Goal: Answer question/provide support: Share knowledge or assist other users

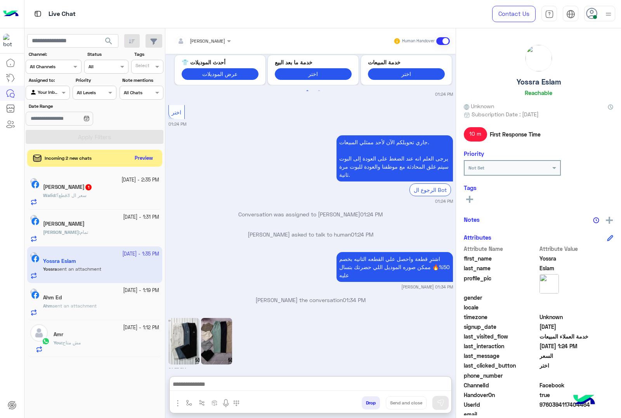
scroll to position [957, 0]
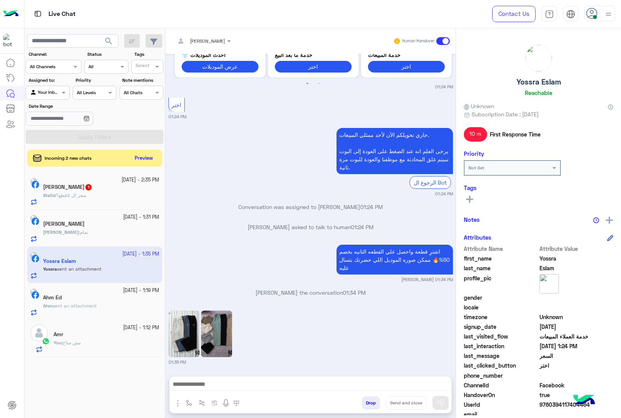
click at [120, 187] on div "Walid Hefny 1" at bounding box center [101, 188] width 116 height 8
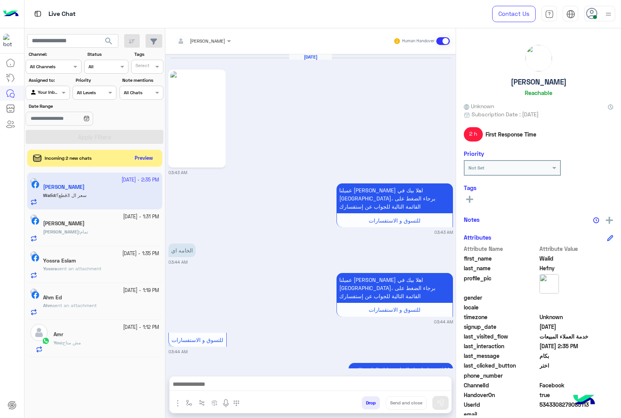
scroll to position [1215, 0]
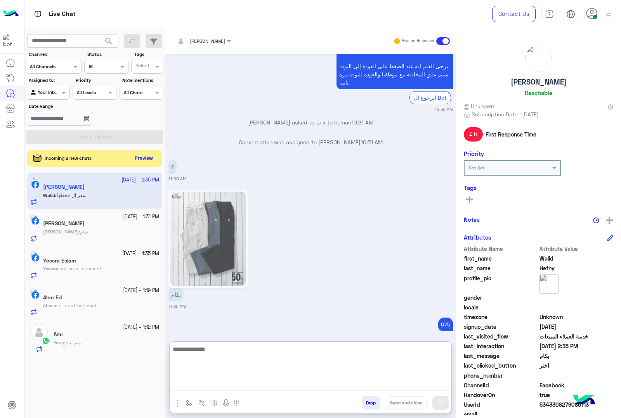
click at [226, 387] on textarea at bounding box center [311, 368] width 282 height 47
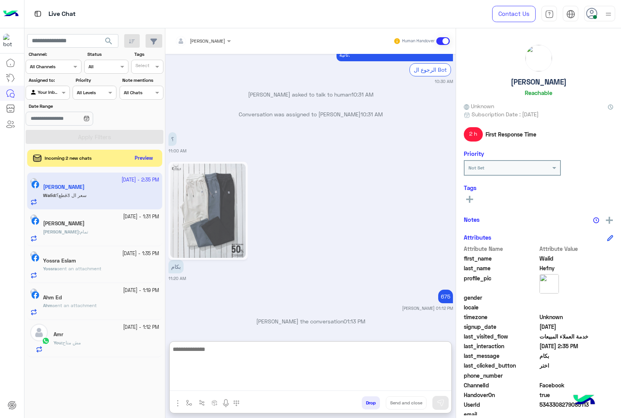
scroll to position [1250, 0]
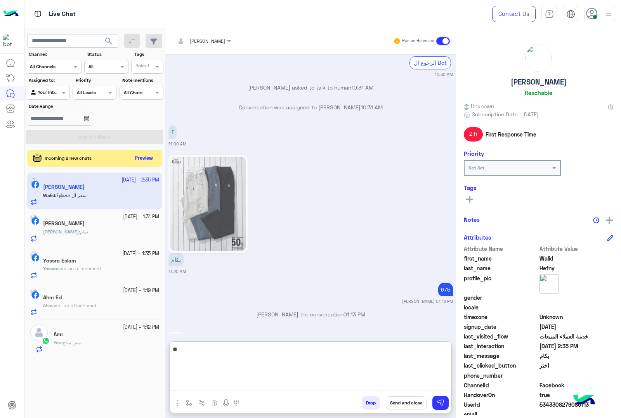
type textarea "*"
type textarea "**********"
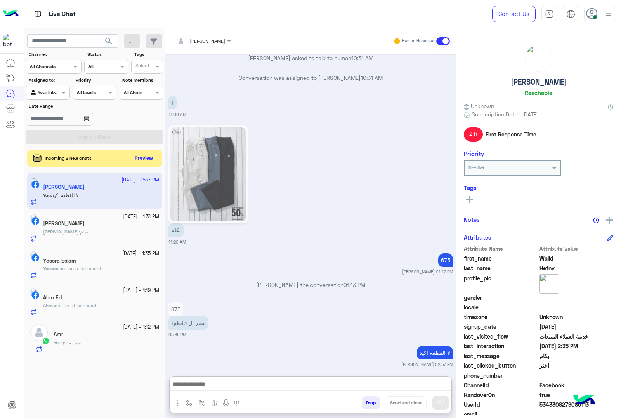
click at [85, 224] on h5 "[PERSON_NAME]" at bounding box center [64, 223] width 42 height 7
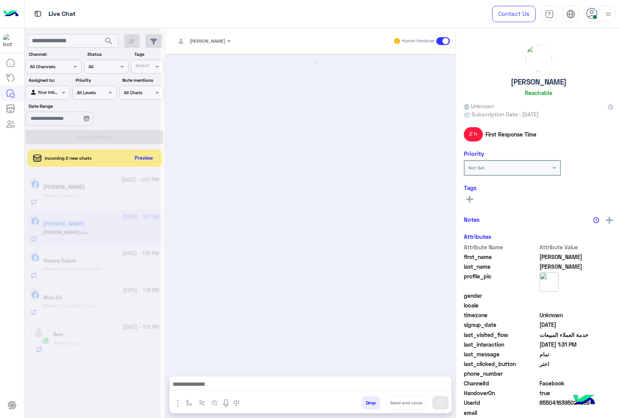
scroll to position [1113, 0]
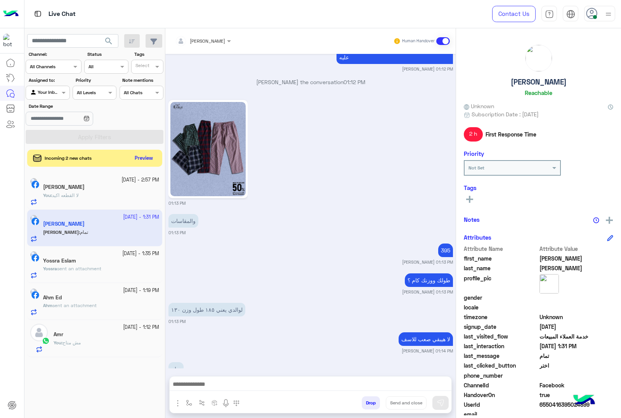
click at [365, 404] on button "Drop" at bounding box center [371, 403] width 18 height 13
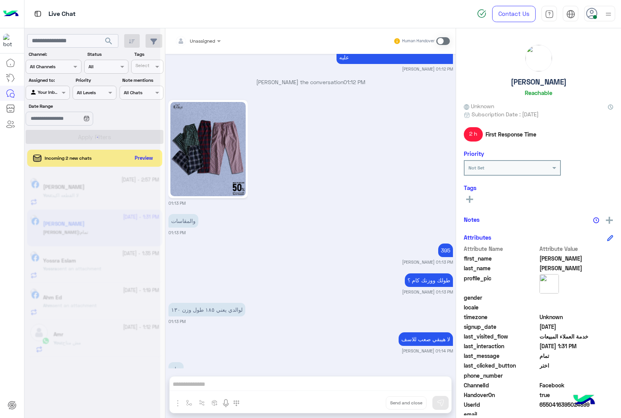
scroll to position [1133, 0]
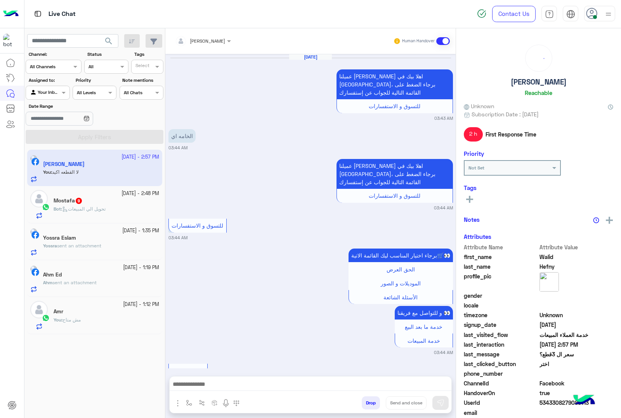
scroll to position [1130, 0]
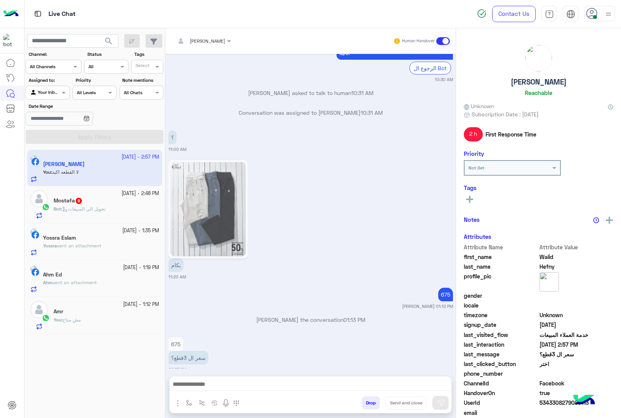
click at [98, 206] on p "Bot : تحويل الي المبيعات" at bounding box center [80, 209] width 52 height 7
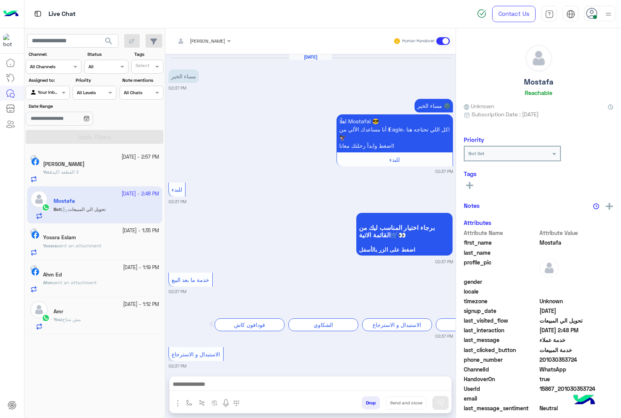
scroll to position [777, 0]
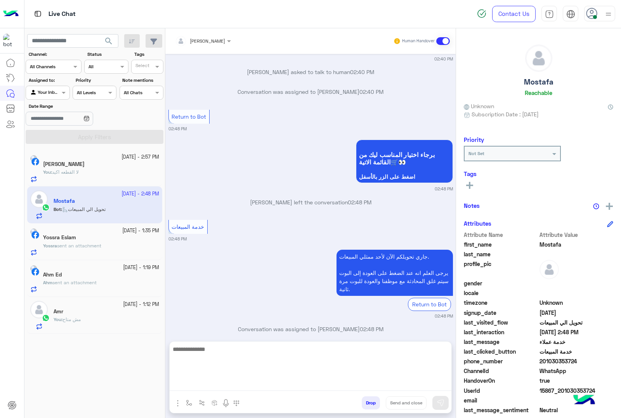
click at [192, 380] on textarea at bounding box center [311, 368] width 282 height 47
paste textarea "**********"
type textarea "**********"
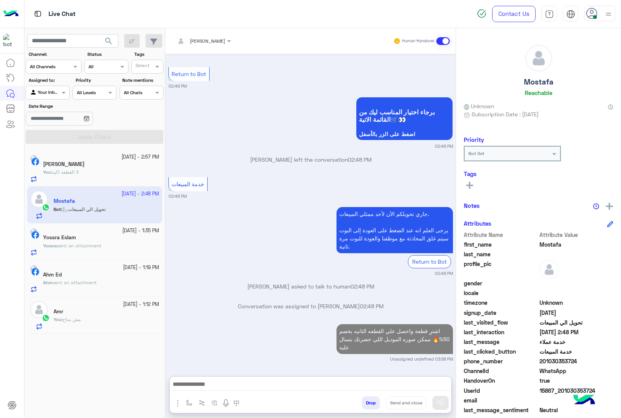
click at [123, 255] on div "Yossra sent an attachment" at bounding box center [101, 250] width 116 height 14
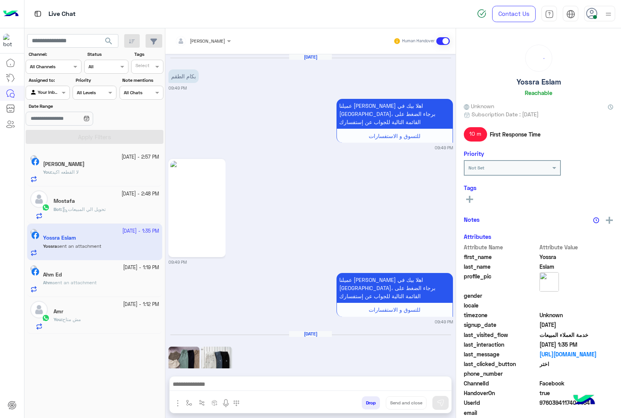
scroll to position [922, 0]
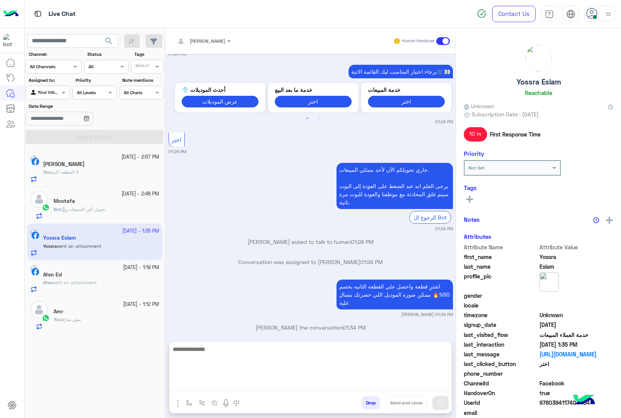
click at [251, 381] on textarea at bounding box center [311, 368] width 282 height 47
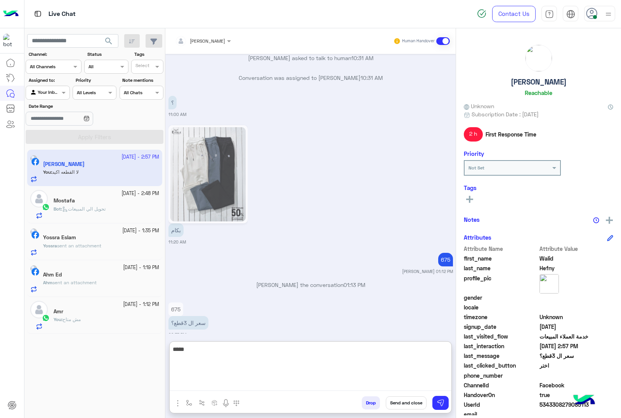
type textarea "*****"
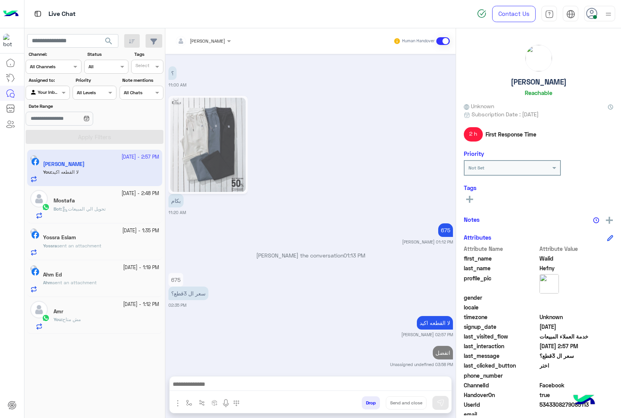
click at [101, 246] on span "sent an attachment" at bounding box center [79, 246] width 44 height 6
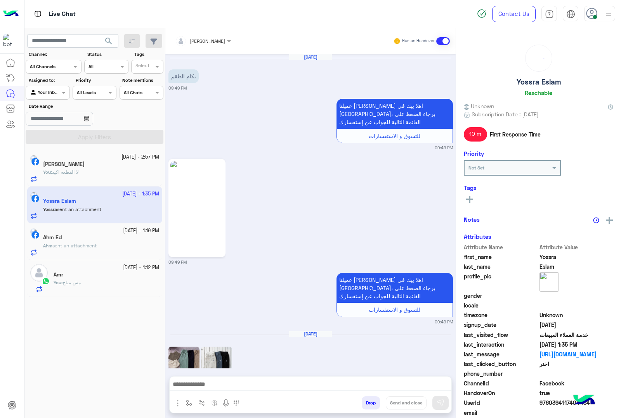
scroll to position [922, 0]
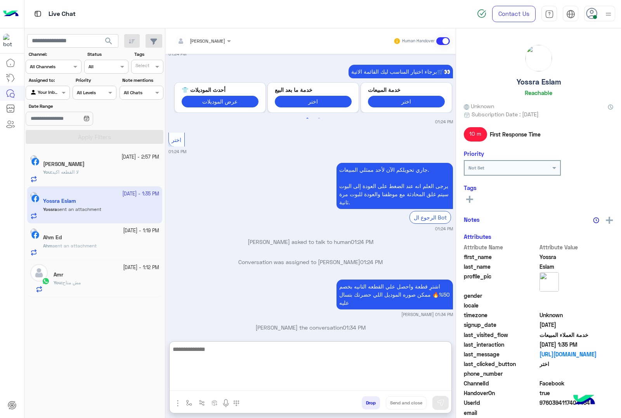
click at [222, 380] on textarea at bounding box center [311, 368] width 282 height 47
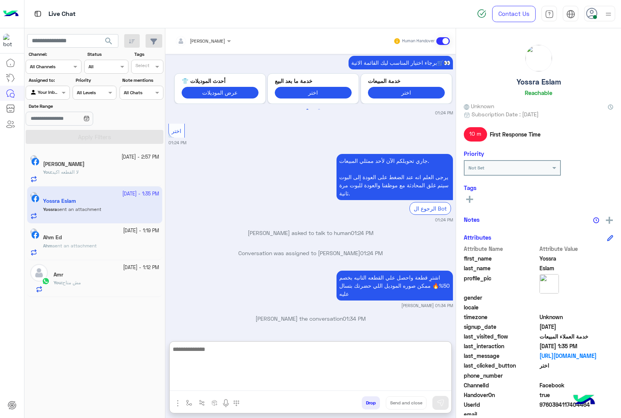
scroll to position [957, 0]
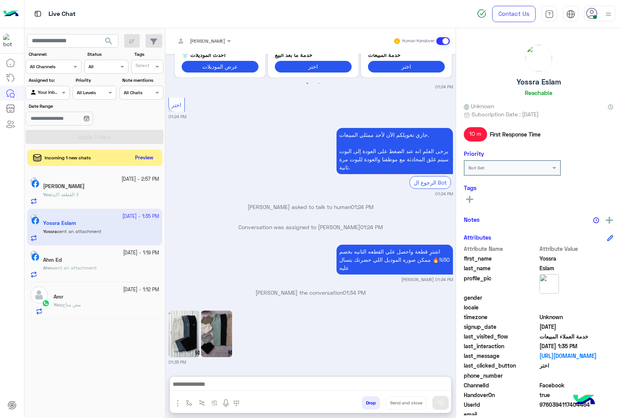
click at [150, 160] on button "Preview" at bounding box center [144, 158] width 24 height 10
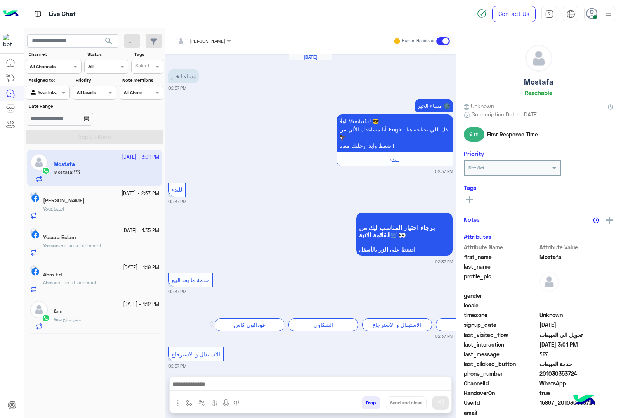
scroll to position [940, 0]
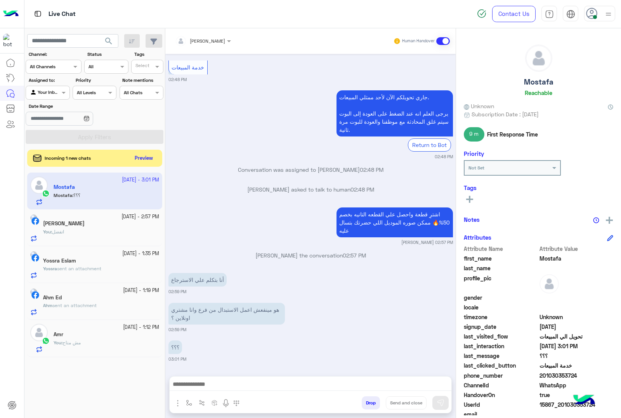
click at [148, 152] on div "Incoming 1 new chats Preview" at bounding box center [94, 158] width 135 height 17
click at [144, 155] on button "Preview" at bounding box center [144, 158] width 24 height 10
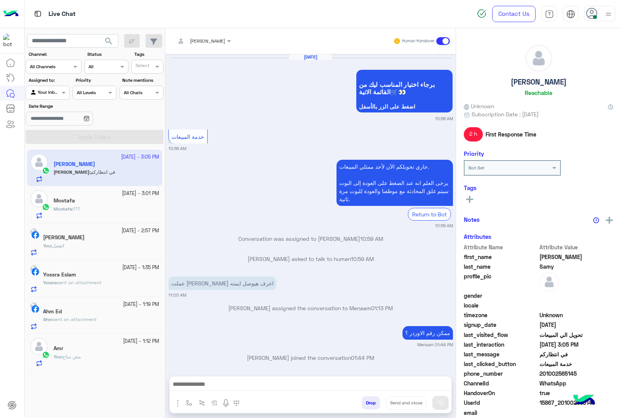
scroll to position [1068, 0]
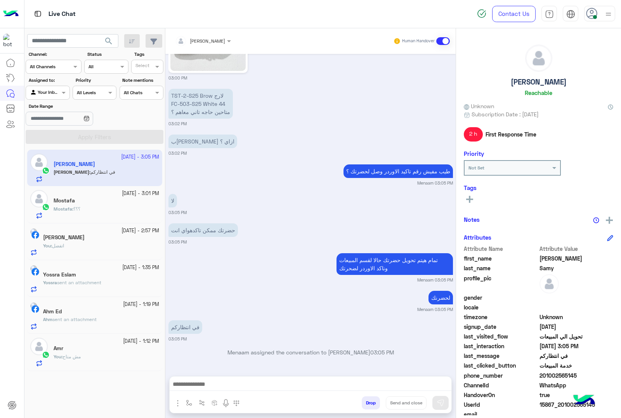
click at [88, 203] on div "Mostafa" at bounding box center [107, 202] width 106 height 8
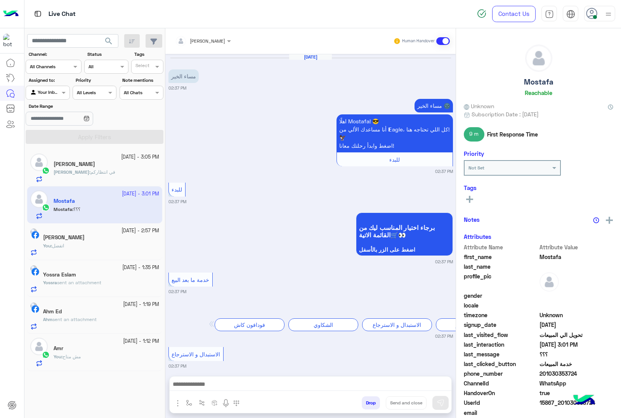
scroll to position [940, 0]
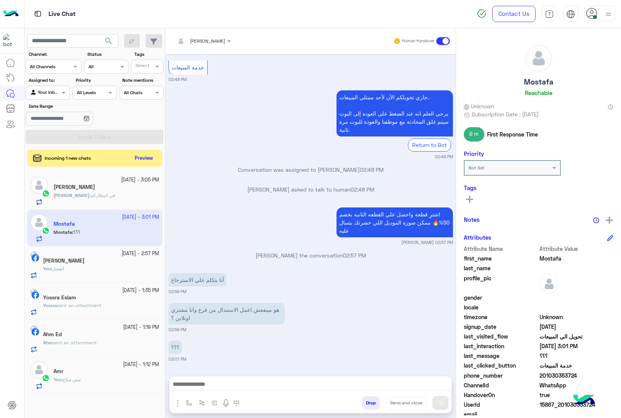
click at [90, 195] on span "في انتظاركم" at bounding box center [102, 195] width 25 height 6
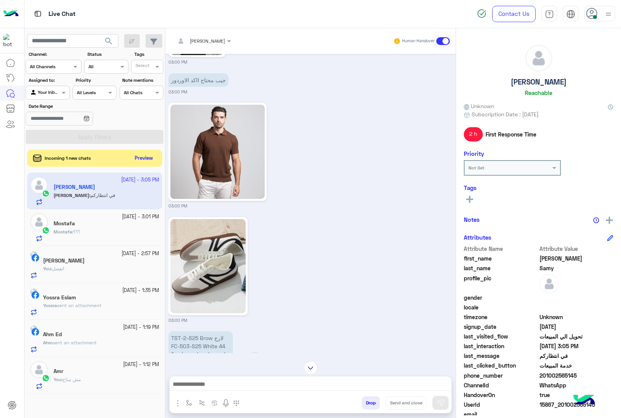
scroll to position [874, 0]
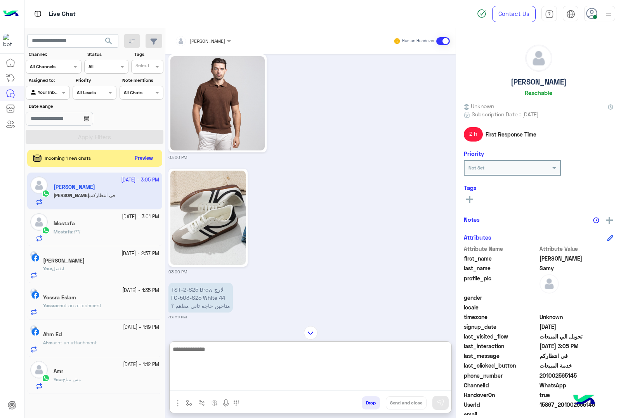
click at [198, 384] on textarea at bounding box center [311, 368] width 282 height 47
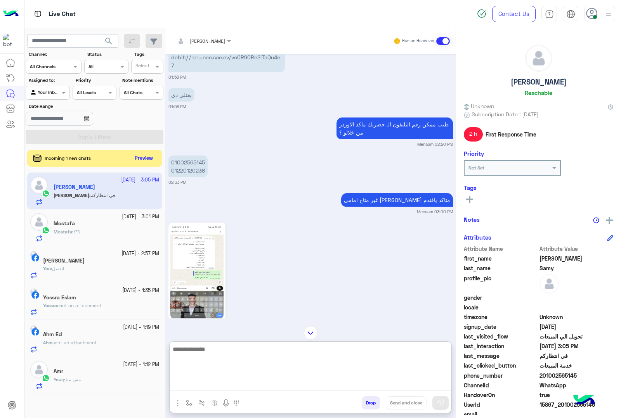
scroll to position [569, 0]
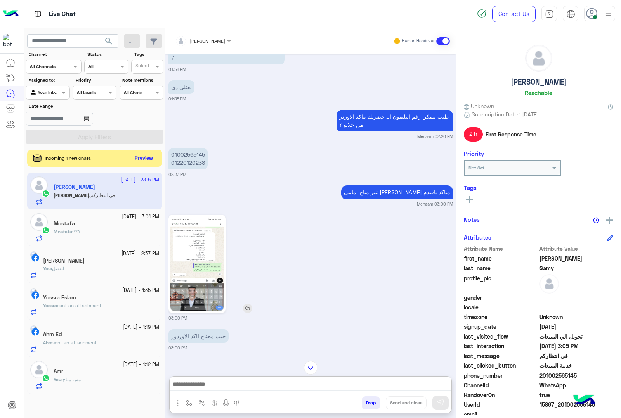
click at [205, 251] on img at bounding box center [196, 264] width 53 height 94
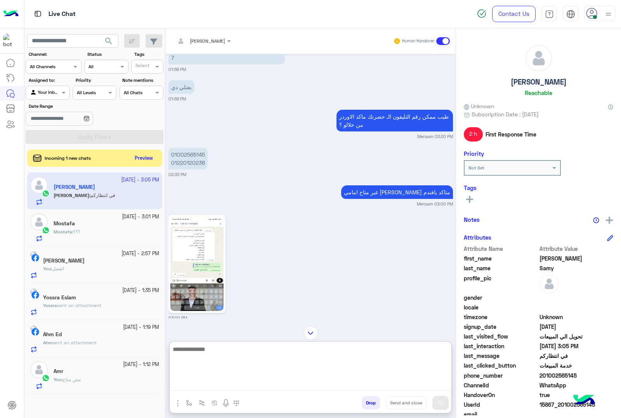
click at [198, 390] on textarea at bounding box center [311, 368] width 282 height 47
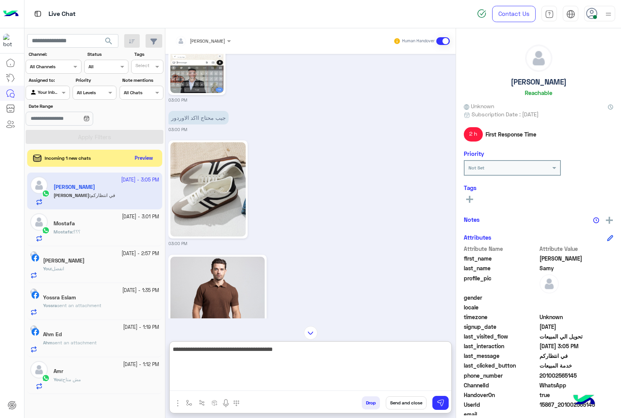
scroll to position [2502, 0]
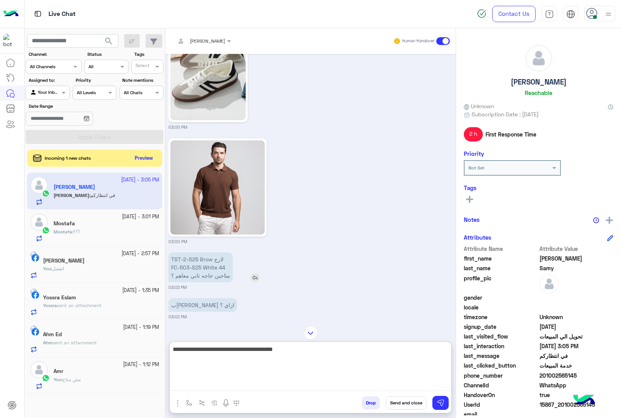
type textarea "**********"
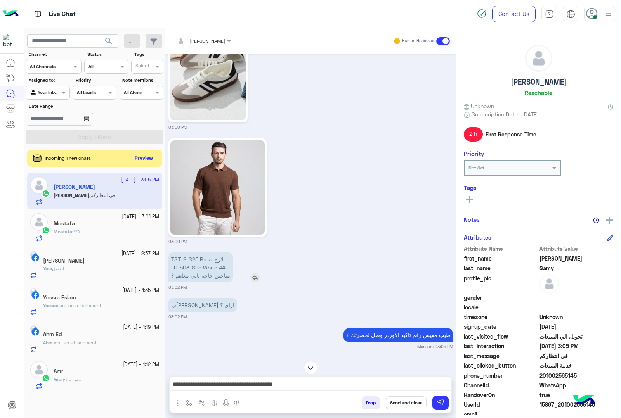
click at [192, 261] on p "TST-2-S25 Brow لارج FC-503-S25 White 44 متاحين حاجه تاني معاهم ؟" at bounding box center [200, 268] width 64 height 30
copy p "TST-2-S25 Brow لارج"
click at [191, 270] on p "TST-2-S25 Brow لارج FC-503-S25 White 44 متاحين حاجه تاني معاهم ؟" at bounding box center [200, 268] width 64 height 30
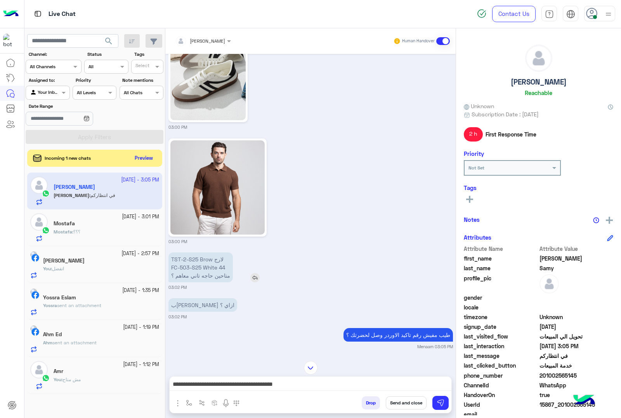
click at [192, 267] on p "TST-2-S25 Brow لارج FC-503-S25 White 44 متاحين حاجه تاني معاهم ؟" at bounding box center [200, 268] width 64 height 30
copy p "FC-503-S25 White 44"
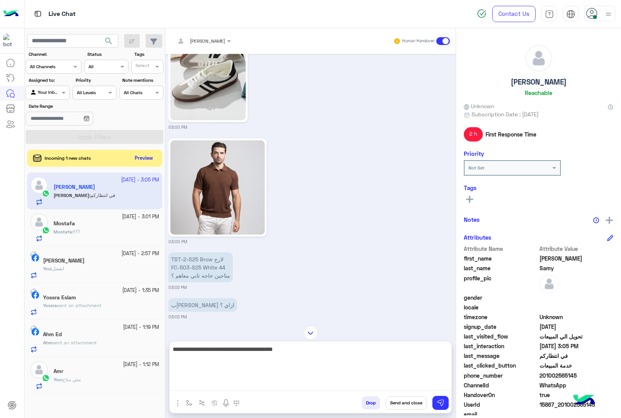
click at [318, 387] on textarea "**********" at bounding box center [311, 368] width 282 height 47
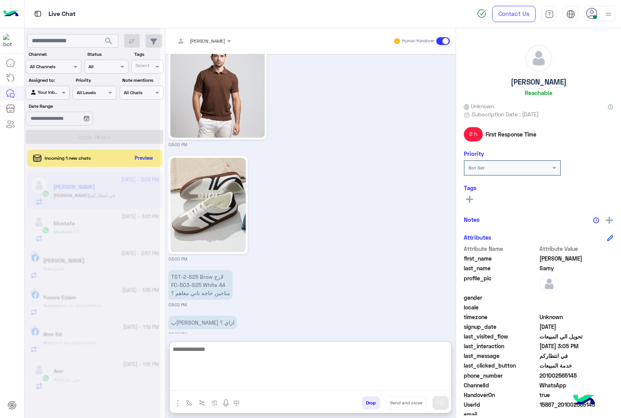
scroll to position [2748, 0]
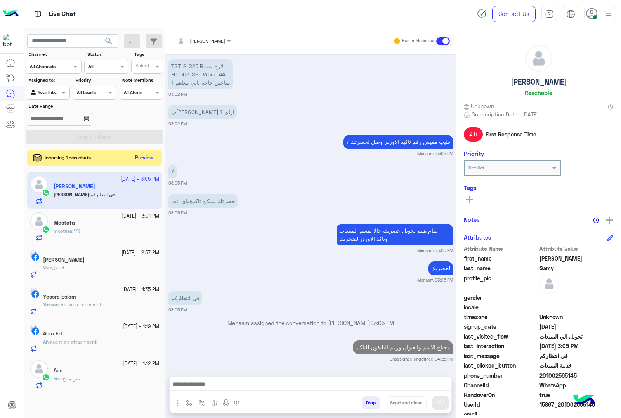
click at [146, 158] on button "Preview" at bounding box center [144, 158] width 24 height 10
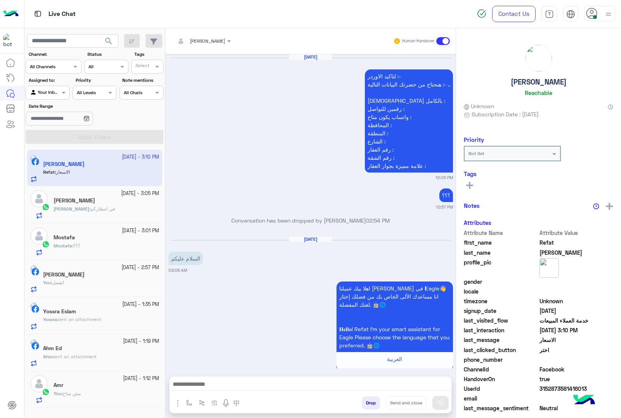
scroll to position [1338, 0]
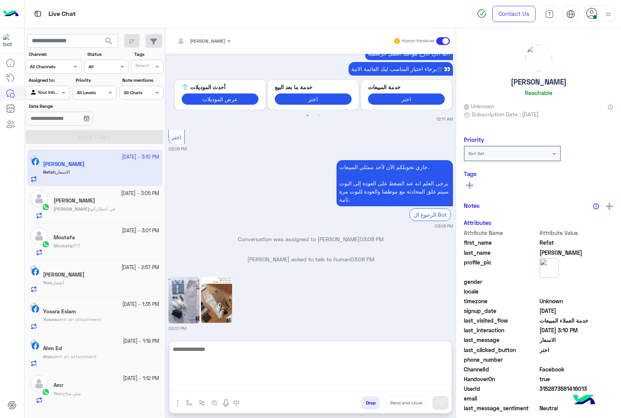
click at [202, 387] on textarea at bounding box center [311, 368] width 282 height 47
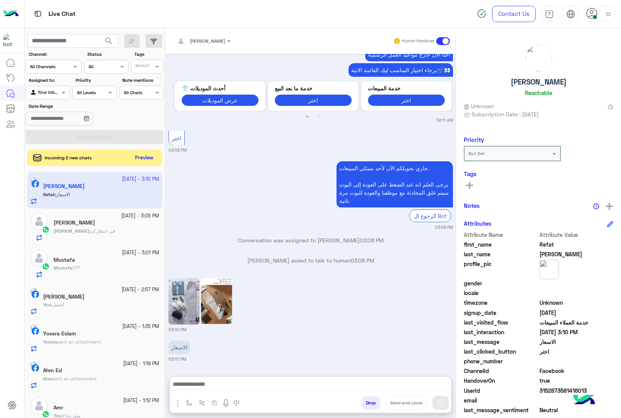
click at [151, 158] on button "Preview" at bounding box center [144, 158] width 24 height 10
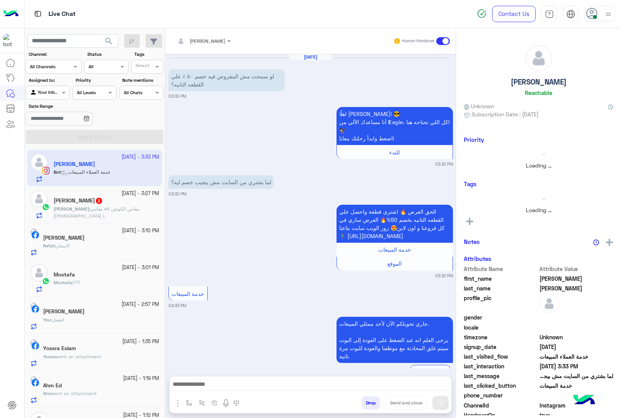
scroll to position [156, 0]
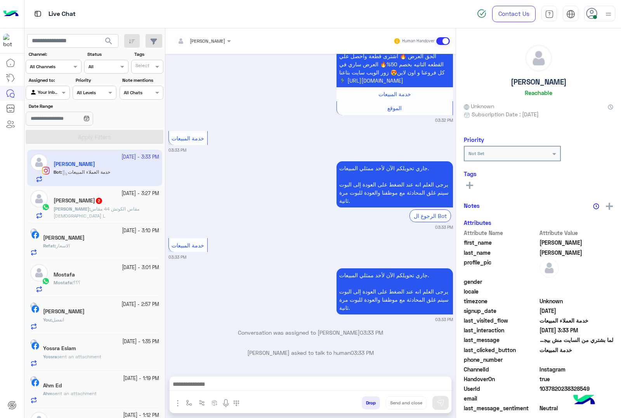
click at [103, 210] on span "مقاس الكوتش 44 مقاس [DEMOGRAPHIC_DATA] L" at bounding box center [97, 212] width 86 height 13
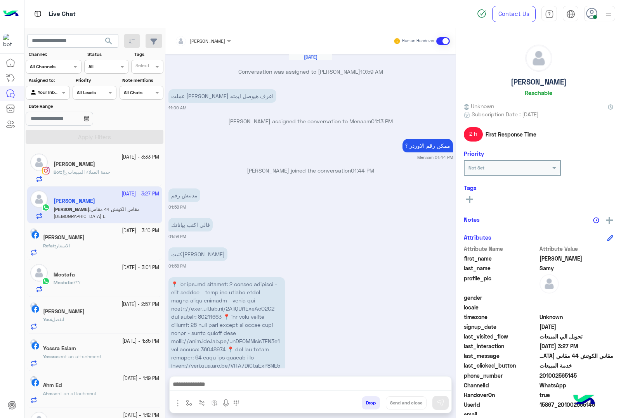
scroll to position [1029, 0]
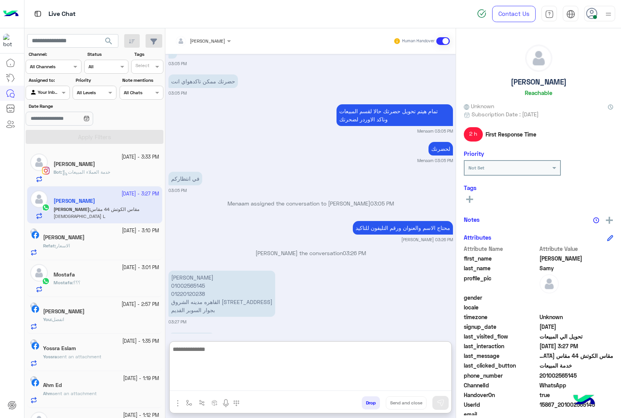
click at [211, 385] on textarea at bounding box center [311, 368] width 282 height 47
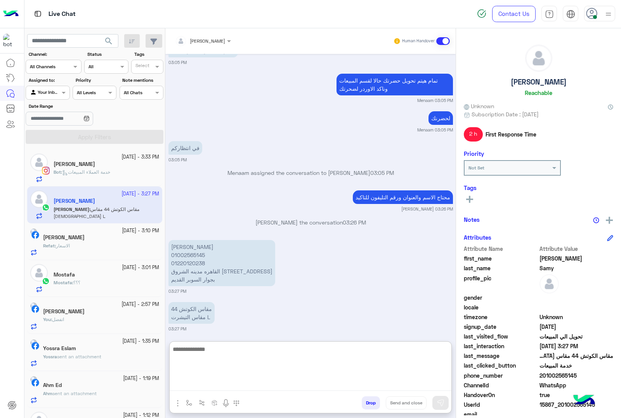
scroll to position [1064, 0]
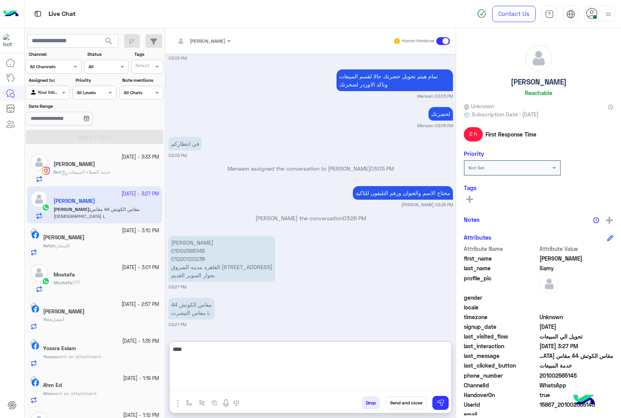
type textarea "****"
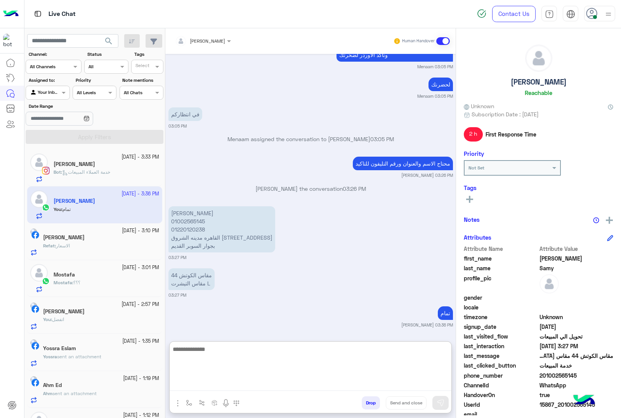
scroll to position [1123, 0]
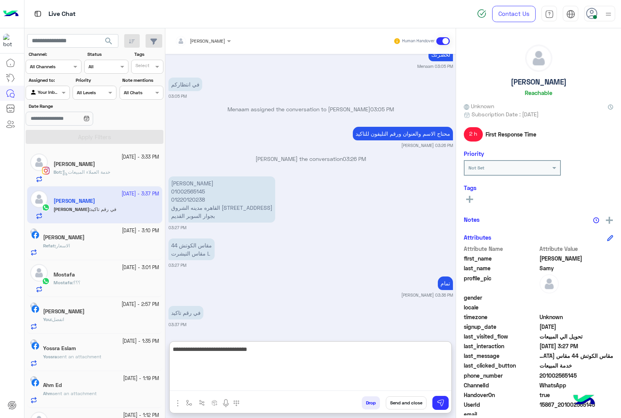
type textarea "**********"
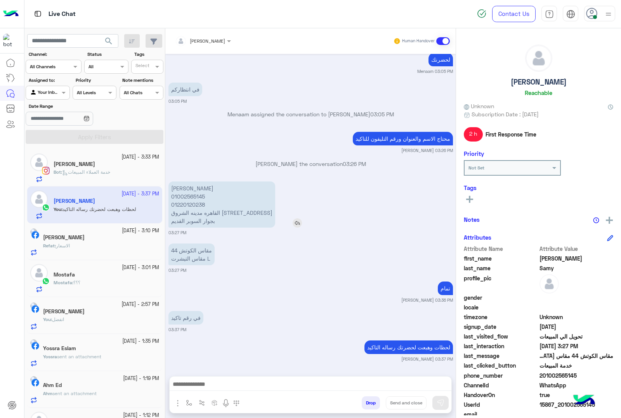
click at [189, 180] on div "[PERSON_NAME] 01002565145 01220120238 القاهره مدينه الشروق [STREET_ADDRESS] بجو…" at bounding box center [243, 205] width 151 height 50
click at [189, 152] on div "[DATE] Conversation was assigned to [PERSON_NAME] 10:59 AM عملت [PERSON_NAME] ا…" at bounding box center [310, 211] width 290 height 315
click at [175, 189] on p "[PERSON_NAME] 01002565145 01220120238 القاهره مدينه الشروق [STREET_ADDRESS] بجو…" at bounding box center [221, 205] width 107 height 46
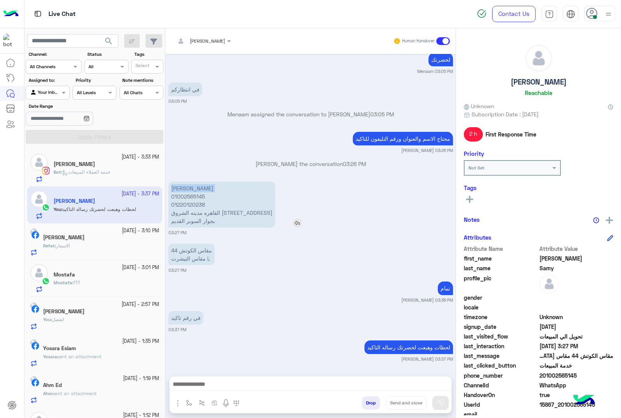
click at [175, 189] on p "[PERSON_NAME] 01002565145 01220120238 القاهره مدينه الشروق [STREET_ADDRESS] بجو…" at bounding box center [221, 205] width 107 height 46
copy p "[PERSON_NAME]"
click at [189, 212] on p "[PERSON_NAME] 01002565145 01220120238 القاهره مدينه الشروق [STREET_ADDRESS] بجو…" at bounding box center [221, 205] width 107 height 46
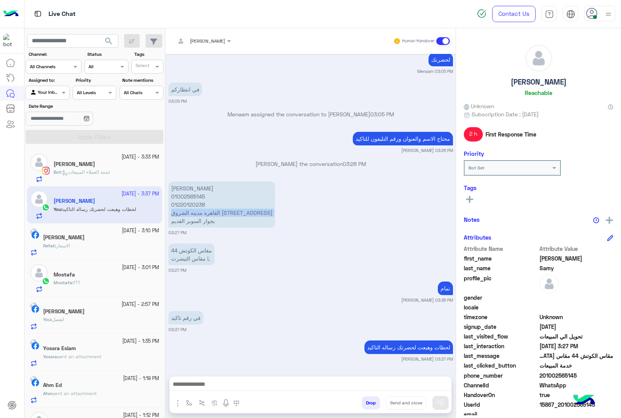
copy p "القاهره مدينه الشروق [STREET_ADDRESS]"
click at [195, 218] on p "[PERSON_NAME] 01002565145 01220120238 القاهره مدينه الشروق [STREET_ADDRESS] بجو…" at bounding box center [221, 205] width 107 height 46
copy app-msgs-text "[PERSON_NAME] 01002565145 01220120238 القاهره مدينه الشروق [STREET_ADDRESS]"
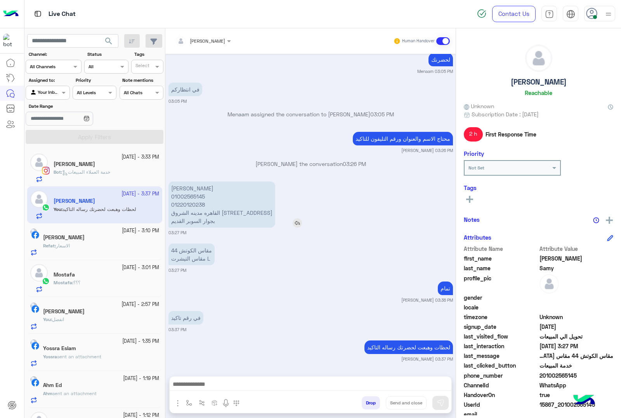
click at [189, 195] on p "[PERSON_NAME] 01002565145 01220120238 القاهره مدينه الشروق [STREET_ADDRESS] بجو…" at bounding box center [221, 205] width 107 height 46
copy p "01002565145"
click at [183, 198] on p "[PERSON_NAME] 01002565145 01220120238 القاهره مدينه الشروق [STREET_ADDRESS] بجو…" at bounding box center [221, 205] width 107 height 46
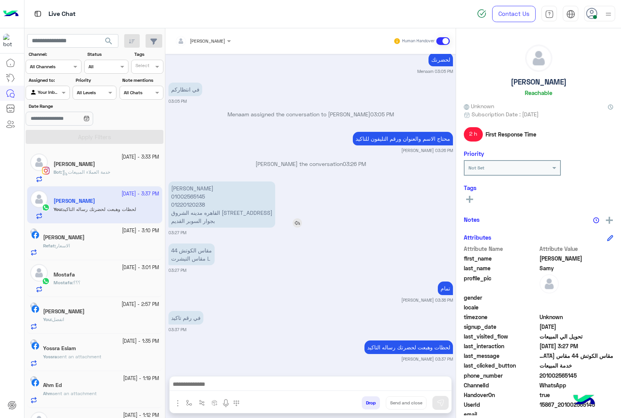
click at [184, 204] on p "[PERSON_NAME] 01002565145 01220120238 القاهره مدينه الشروق [STREET_ADDRESS] بجو…" at bounding box center [221, 205] width 107 height 46
copy p "01220120238"
click at [189, 189] on p "[PERSON_NAME] 01002565145 01220120238 القاهره مدينه الشروق [STREET_ADDRESS] بجو…" at bounding box center [221, 205] width 107 height 46
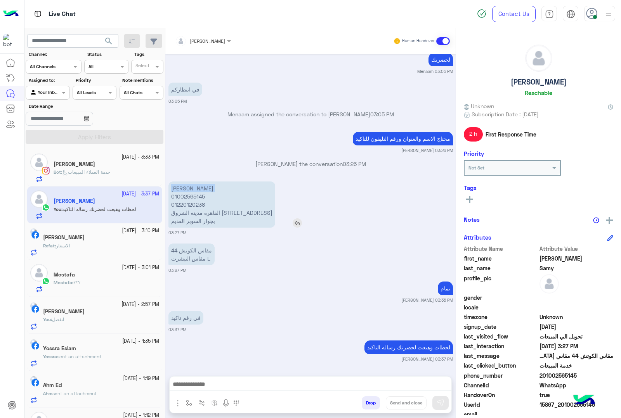
click at [189, 189] on p "[PERSON_NAME] 01002565145 01220120238 القاهره مدينه الشروق [STREET_ADDRESS] بجو…" at bounding box center [221, 205] width 107 height 46
copy p "[PERSON_NAME]"
click at [211, 208] on p "[PERSON_NAME] 01002565145 01220120238 القاهره مدينه الشروق [STREET_ADDRESS] بجو…" at bounding box center [221, 205] width 107 height 46
click at [209, 214] on p "[PERSON_NAME] 01002565145 01220120238 القاهره مدينه الشروق [STREET_ADDRESS] بجو…" at bounding box center [221, 205] width 107 height 46
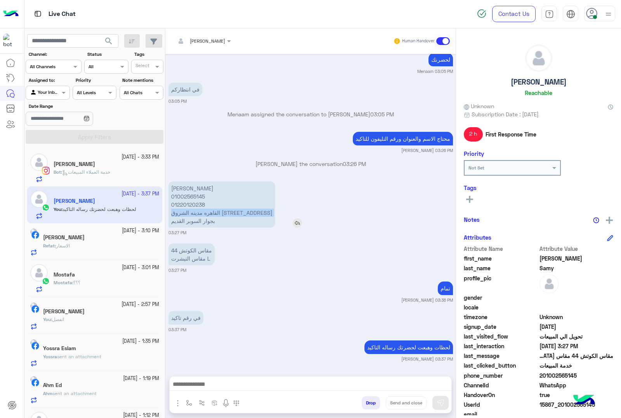
click at [209, 214] on p "[PERSON_NAME] 01002565145 01220120238 القاهره مدينه الشروق [STREET_ADDRESS] بجو…" at bounding box center [221, 205] width 107 height 46
copy p "القاهره مدينه الشروق [STREET_ADDRESS]"
click at [185, 218] on p "[PERSON_NAME] 01002565145 01220120238 القاهره مدينه الشروق [STREET_ADDRESS] بجو…" at bounding box center [221, 205] width 107 height 46
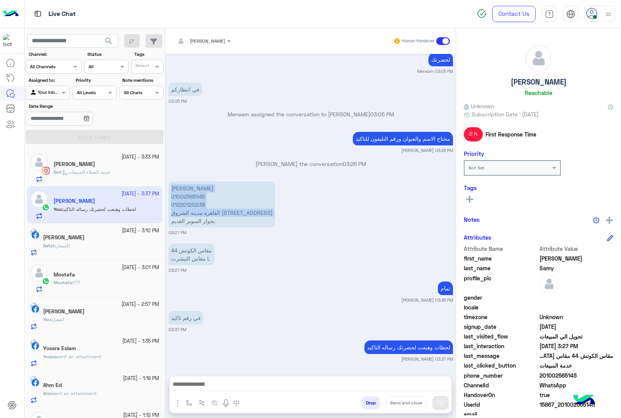
copy app-msgs-text "[PERSON_NAME] 01002565145 01220120238 القاهره مدينه الشروق [STREET_ADDRESS]"
click at [187, 198] on p "[PERSON_NAME] 01002565145 01220120238 القاهره مدينه الشروق [STREET_ADDRESS] بجو…" at bounding box center [221, 205] width 107 height 46
click at [198, 204] on p "[PERSON_NAME] 01002565145 01220120238 القاهره مدينه الشروق [STREET_ADDRESS] بجو…" at bounding box center [221, 205] width 107 height 46
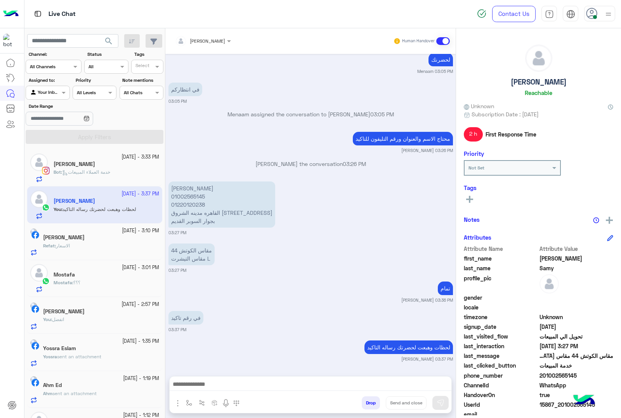
click at [235, 303] on div "[DATE] Conversation was assigned to [PERSON_NAME] 10:59 AM عملت [PERSON_NAME] ا…" at bounding box center [310, 211] width 290 height 315
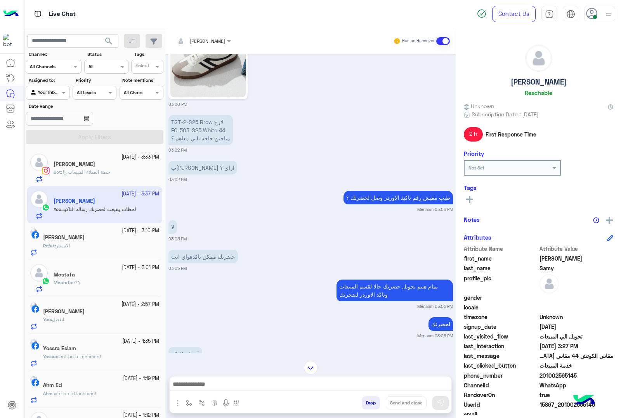
scroll to position [779, 0]
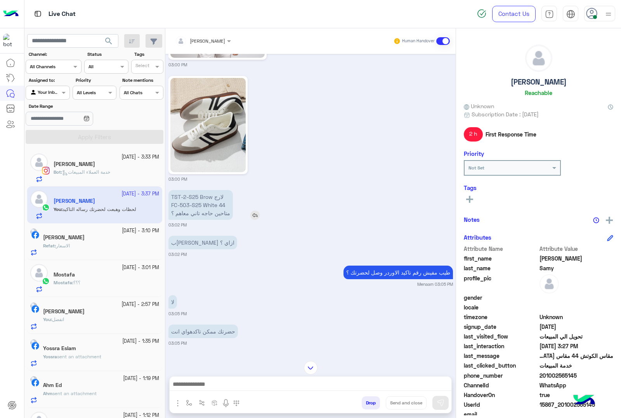
click at [191, 201] on p "TST-2-S25 Brow لارج FC-503-S25 White 44 متاحين حاجه تاني معاهم ؟" at bounding box center [200, 205] width 64 height 30
click at [189, 203] on p "TST-2-S25 Brow لارج FC-503-S25 White 44 متاحين حاجه تاني معاهم ؟" at bounding box center [200, 205] width 64 height 30
click at [195, 196] on p "TST-2-S25 Brow لارج FC-503-S25 White 44 متاحين حاجه تاني معاهم ؟" at bounding box center [200, 205] width 64 height 30
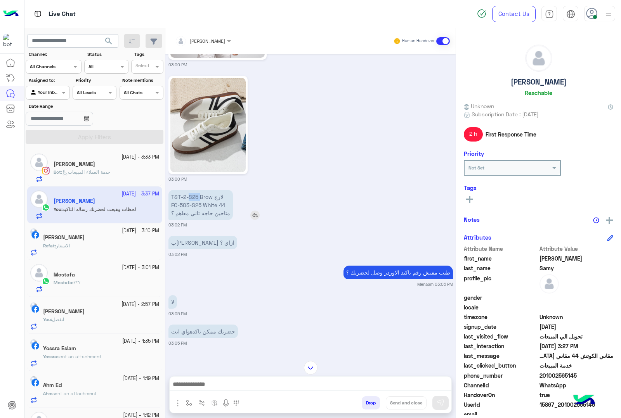
click at [195, 196] on p "TST-2-S25 Brow لارج FC-503-S25 White 44 متاحين حاجه تاني معاهم ؟" at bounding box center [200, 205] width 64 height 30
click at [558, 405] on span "15867_201002565145" at bounding box center [576, 405] width 74 height 8
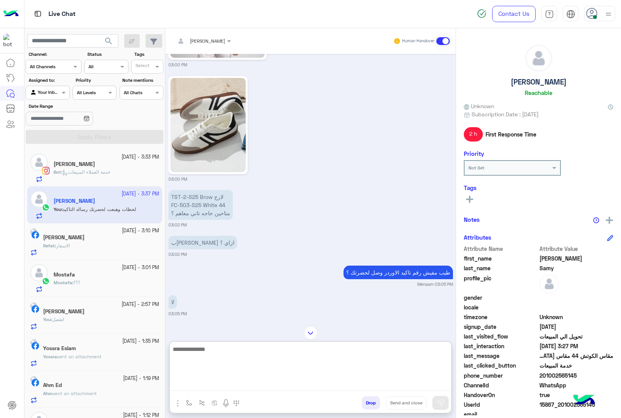
click at [206, 386] on textarea at bounding box center [311, 368] width 282 height 47
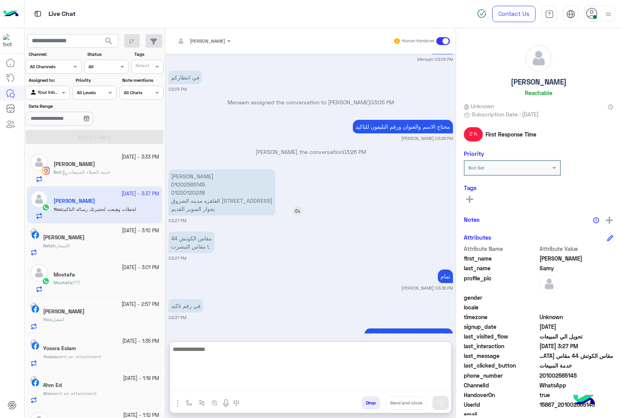
scroll to position [1153, 0]
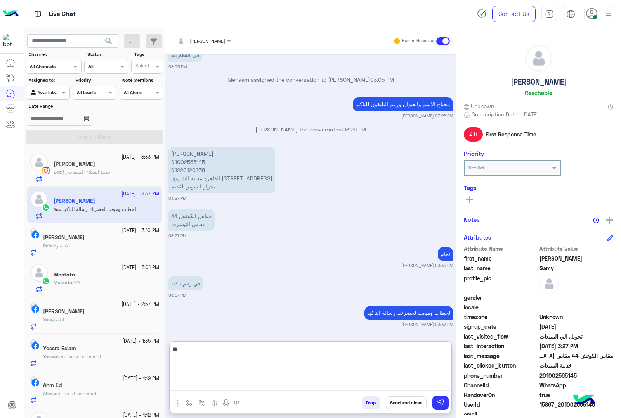
type textarea "*"
paste textarea "**********"
type textarea "**********"
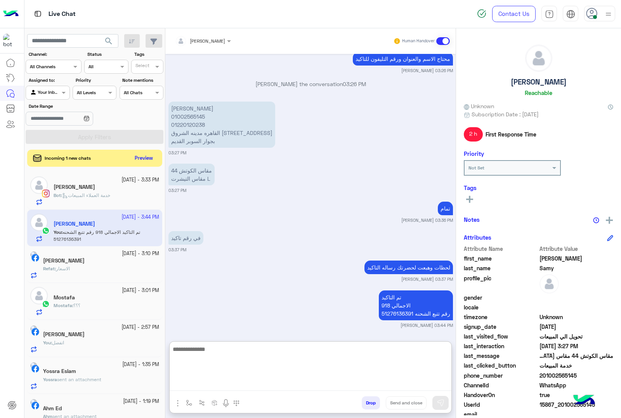
scroll to position [1199, 0]
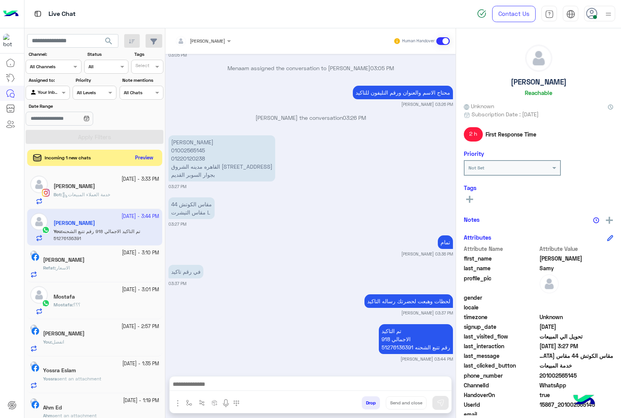
click at [135, 156] on button "Preview" at bounding box center [144, 158] width 24 height 10
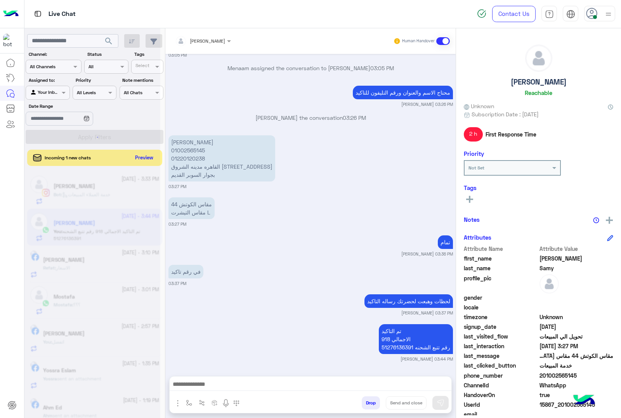
scroll to position [1164, 0]
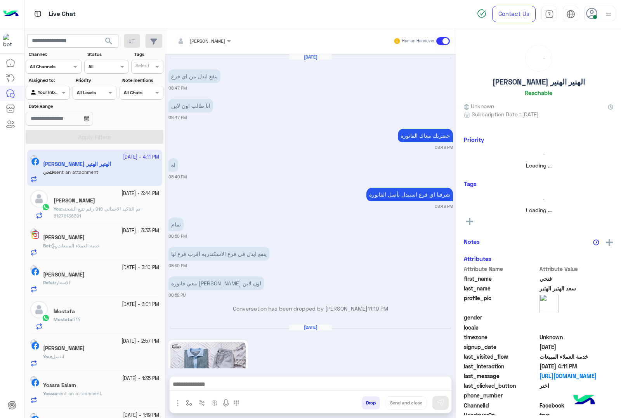
scroll to position [1472, 0]
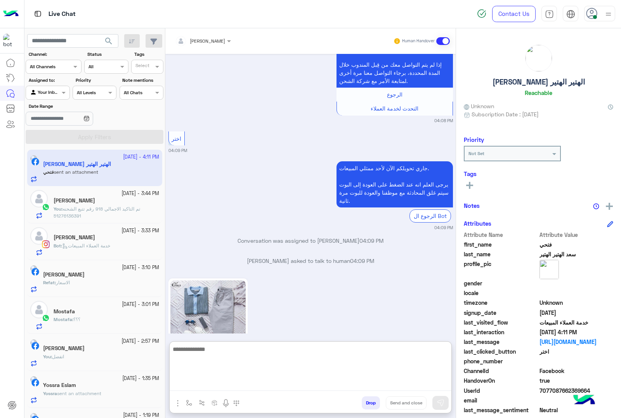
click at [239, 385] on textarea at bounding box center [311, 368] width 282 height 47
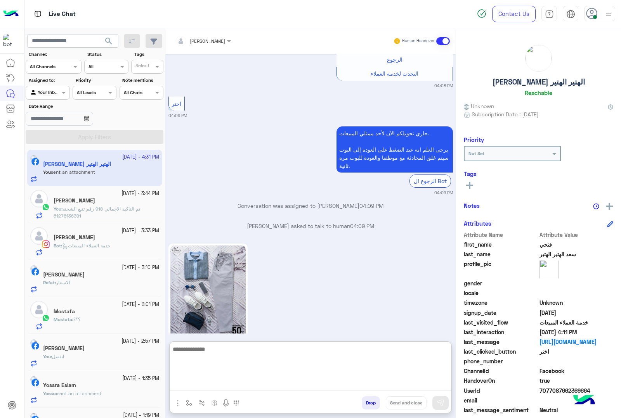
scroll to position [1636, 0]
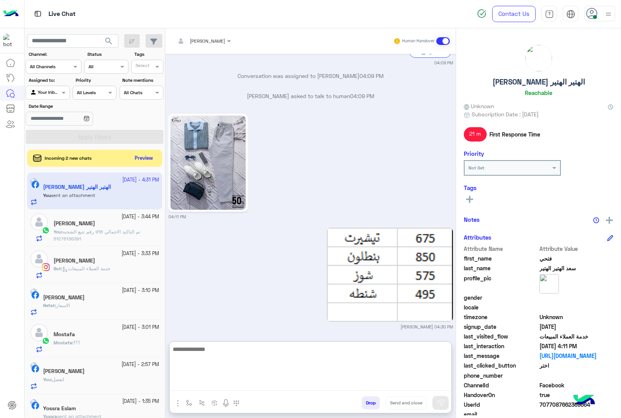
click at [233, 352] on textarea at bounding box center [311, 368] width 282 height 47
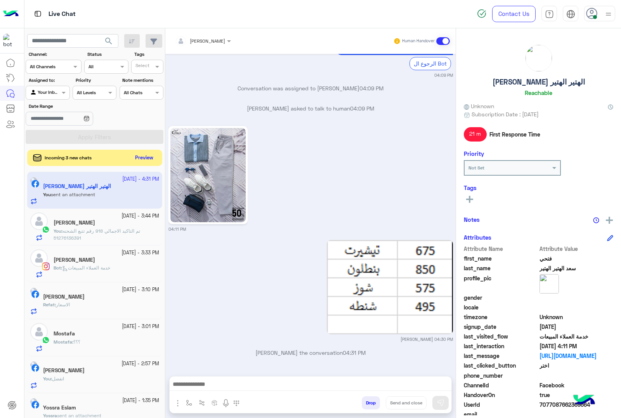
click at [135, 154] on button "Preview" at bounding box center [144, 158] width 24 height 10
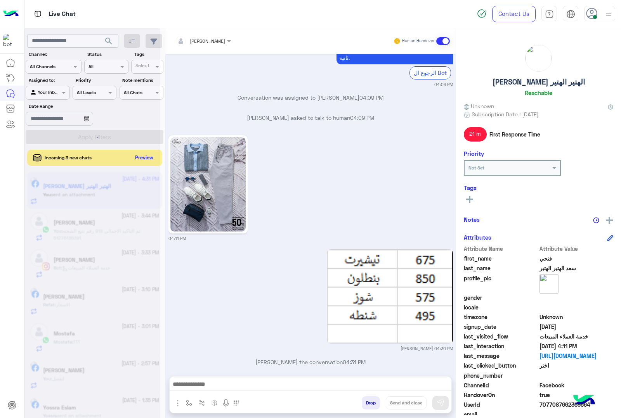
scroll to position [1602, 0]
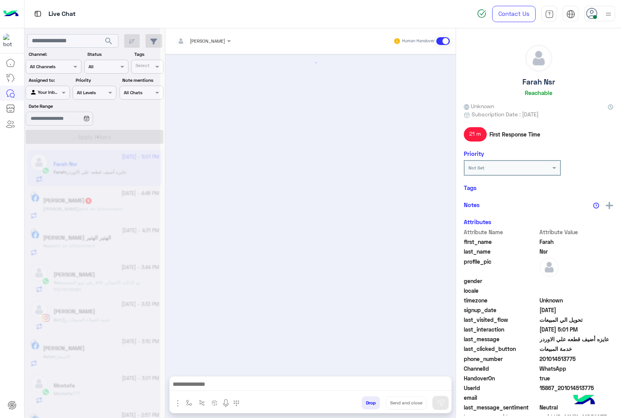
scroll to position [860, 0]
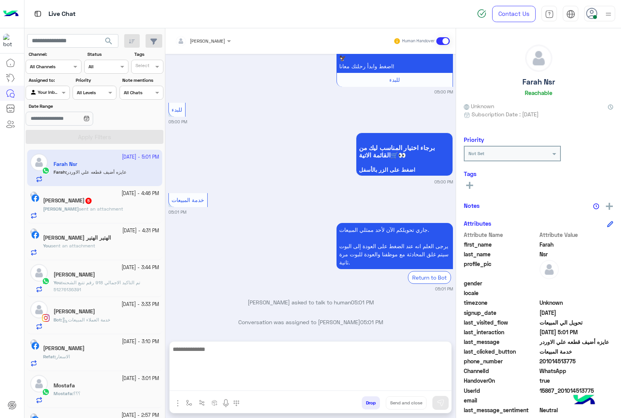
click at [218, 382] on textarea at bounding box center [311, 368] width 282 height 47
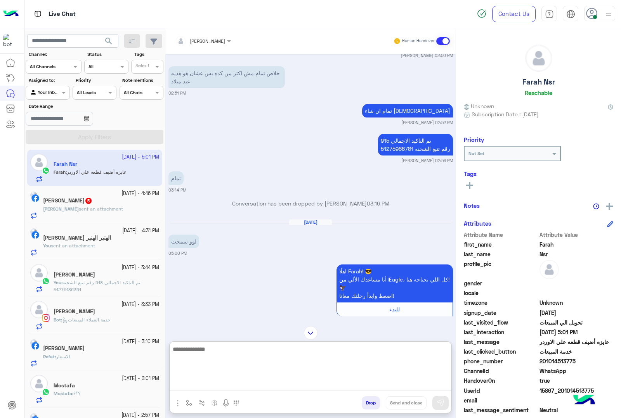
scroll to position [618, 0]
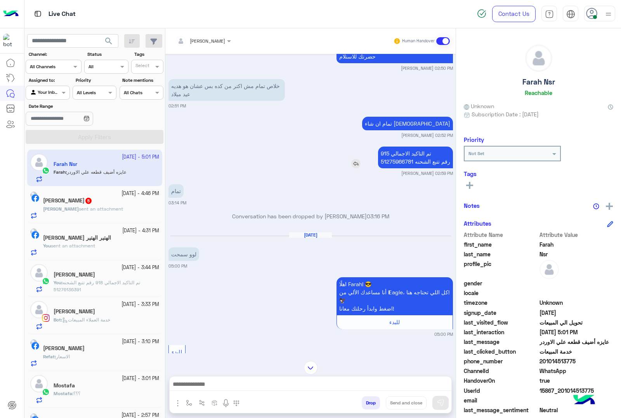
click at [388, 161] on p "تم التاكيد الاجمالي 915 رقم تتبع الشحنه 51275966781" at bounding box center [415, 158] width 75 height 22
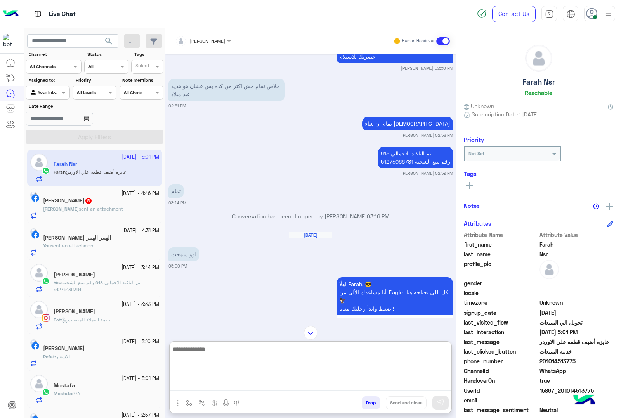
click at [225, 383] on textarea at bounding box center [311, 368] width 282 height 47
type textarea "**********"
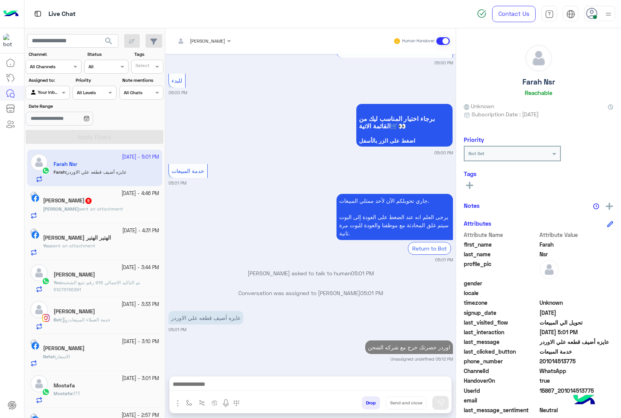
click at [102, 213] on div "[PERSON_NAME] sent an attachment" at bounding box center [101, 213] width 116 height 14
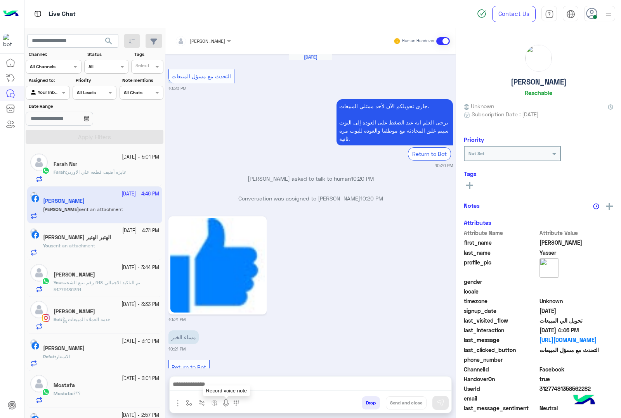
scroll to position [1140, 0]
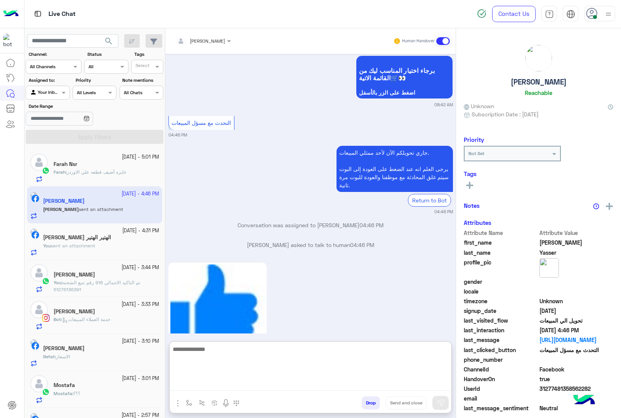
click at [220, 381] on textarea at bounding box center [311, 368] width 282 height 47
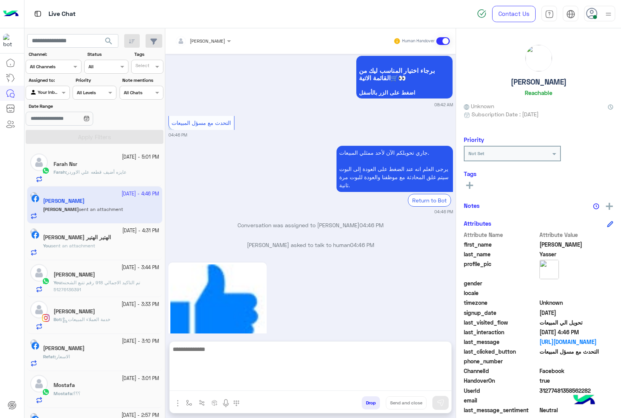
click at [209, 383] on textarea at bounding box center [311, 368] width 282 height 47
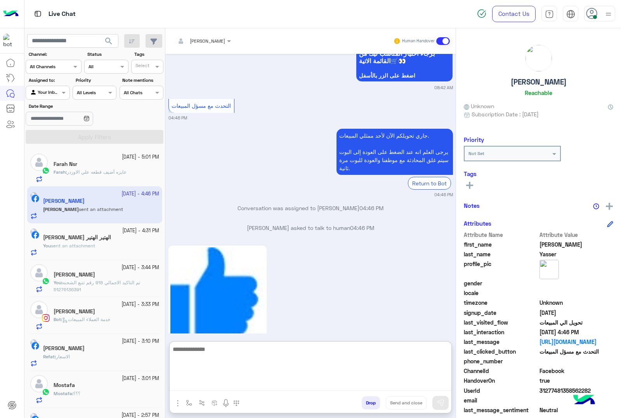
paste textarea "**********"
type textarea "**********"
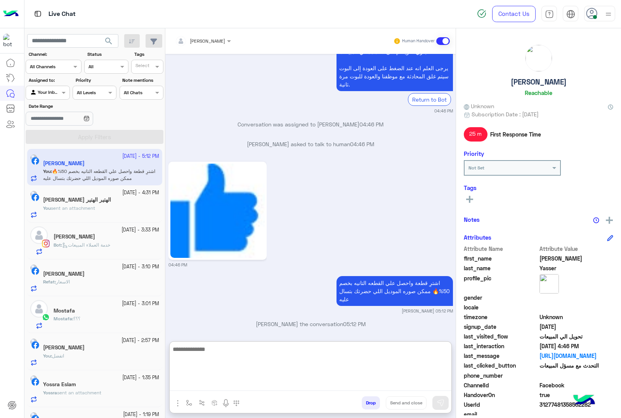
scroll to position [0, 0]
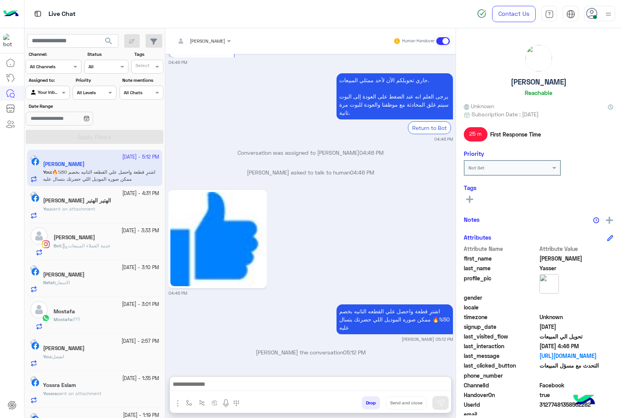
click at [110, 246] on span "خدمة العملاء المبيعات" at bounding box center [86, 246] width 48 height 6
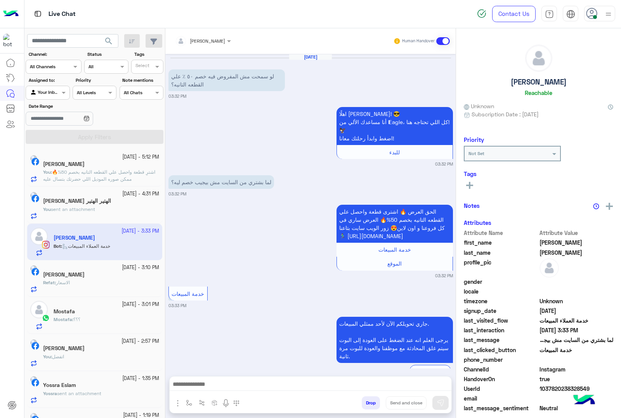
scroll to position [156, 0]
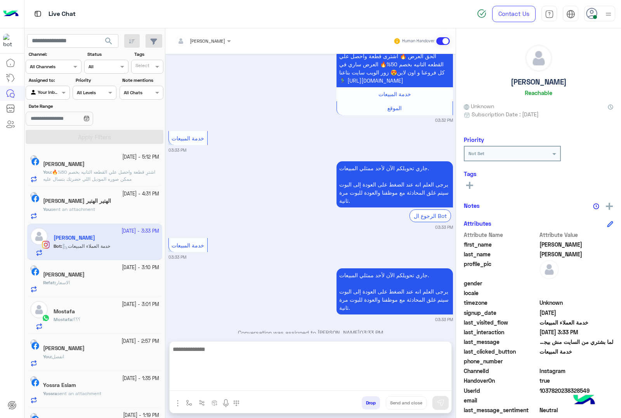
click at [184, 383] on textarea at bounding box center [311, 368] width 282 height 47
paste textarea "**********"
type textarea "**********"
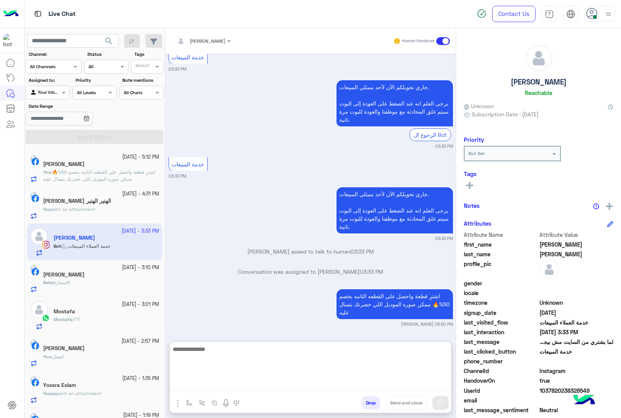
scroll to position [257, 0]
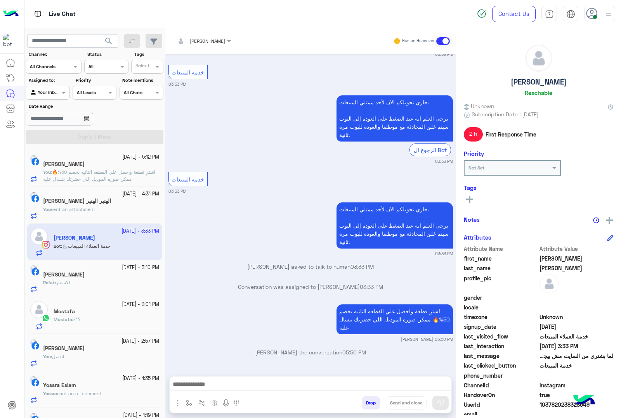
click at [369, 406] on button "Drop" at bounding box center [371, 403] width 18 height 13
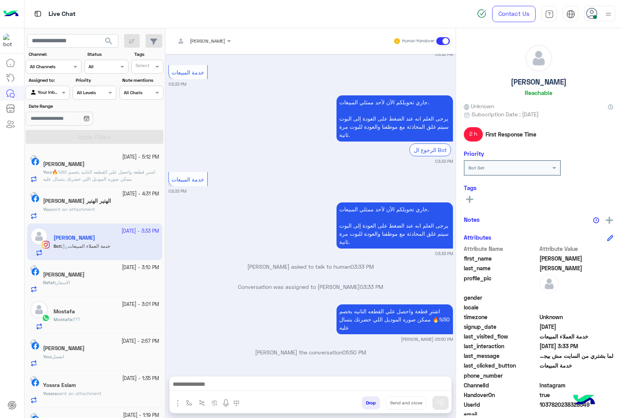
click at [369, 406] on button "Drop" at bounding box center [371, 403] width 18 height 13
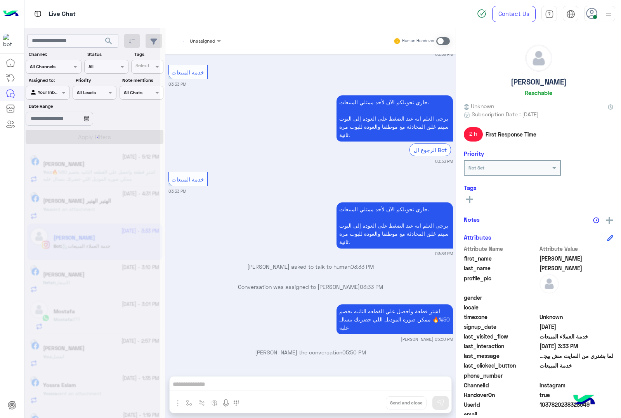
click at [369, 406] on div "Unassigned Human Handover [DATE] لو سمحت مش المفروض فيه خصم ٥٠ ٪؜ علي القطعه ال…" at bounding box center [310, 224] width 290 height 393
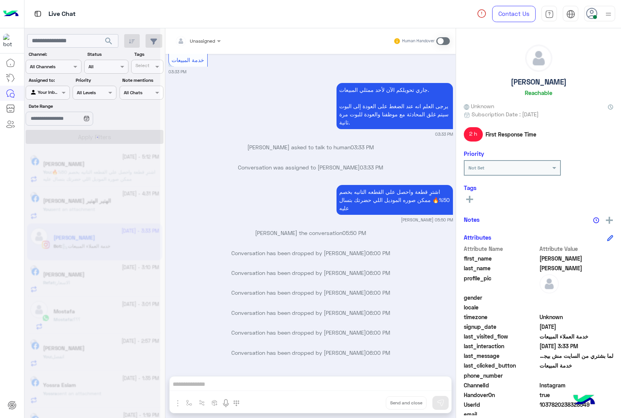
click at [369, 406] on div "Unassigned Human Handover [DATE] لو سمحت مش المفروض فيه خصم ٥٠ ٪؜ علي القطعه ال…" at bounding box center [310, 224] width 290 height 393
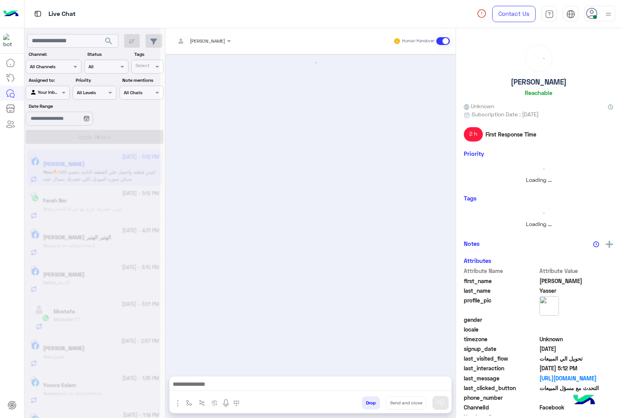
click at [369, 406] on button "Drop" at bounding box center [371, 403] width 18 height 13
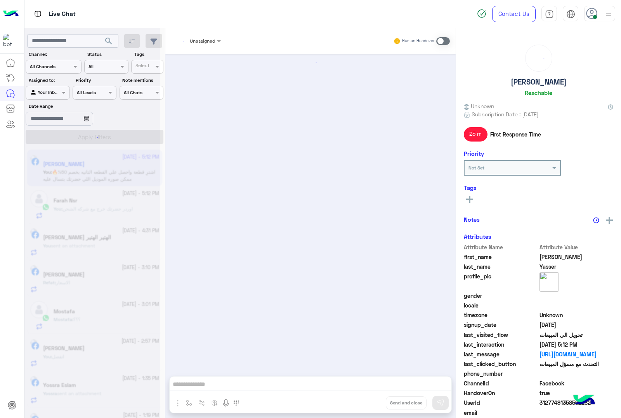
click at [369, 406] on div "Unassigned Human Handover Drop Send and close" at bounding box center [310, 224] width 290 height 393
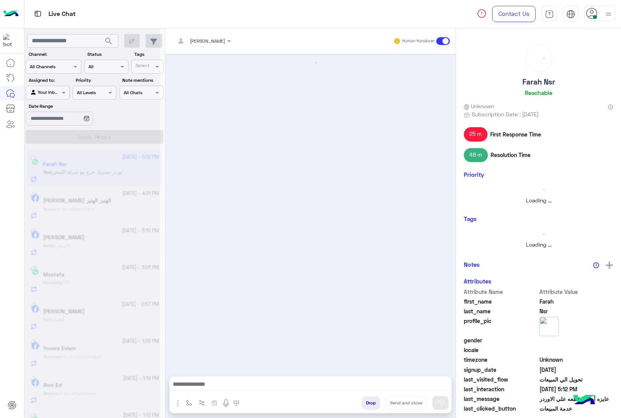
click at [369, 406] on button "Drop" at bounding box center [371, 403] width 18 height 13
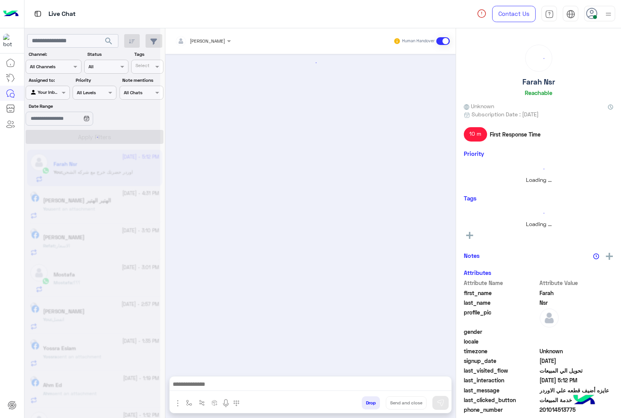
click at [369, 406] on button "Drop" at bounding box center [371, 403] width 18 height 13
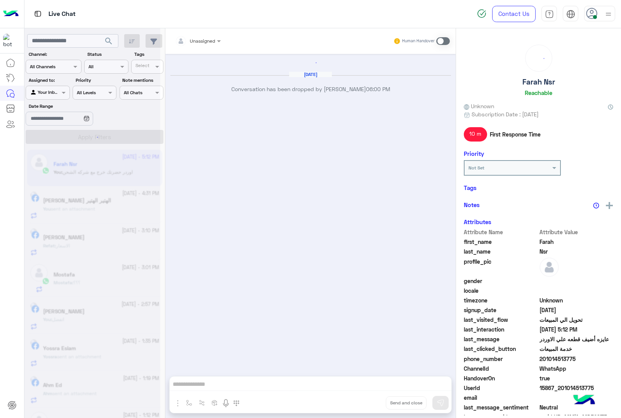
click at [369, 406] on div "Unassigned Human Handover [DATE] Conversation has been dropped by [PERSON_NAME]…" at bounding box center [310, 224] width 290 height 393
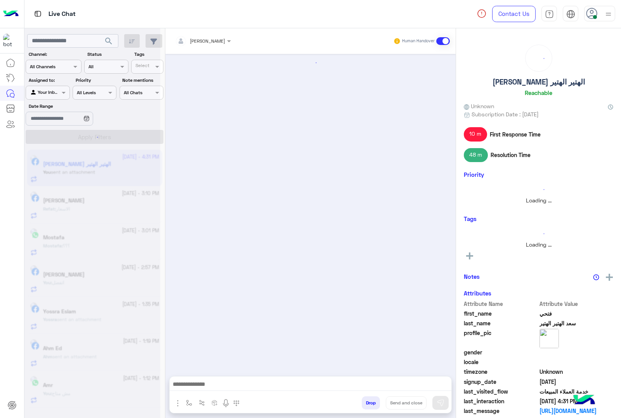
click at [369, 406] on button "Drop" at bounding box center [371, 403] width 18 height 13
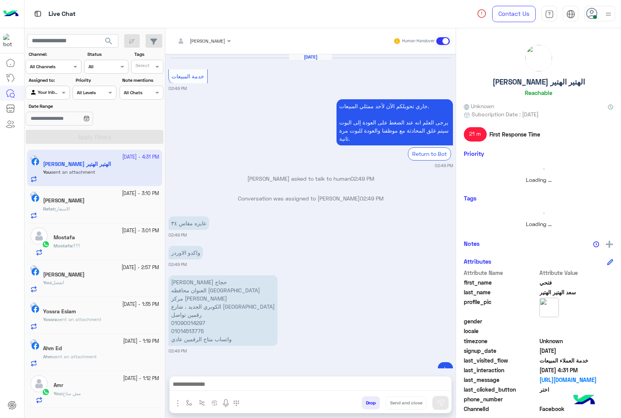
click at [369, 406] on button "Drop" at bounding box center [371, 403] width 18 height 13
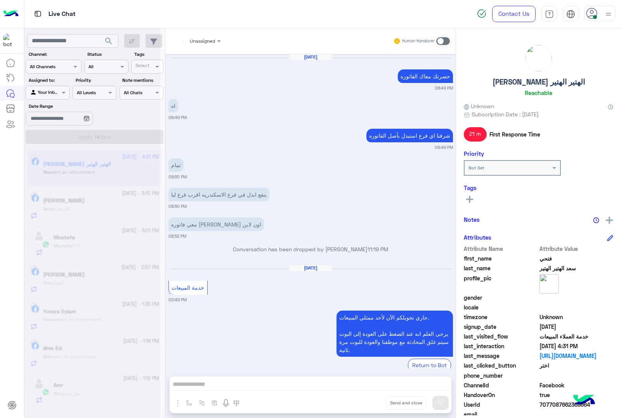
scroll to position [2612, 0]
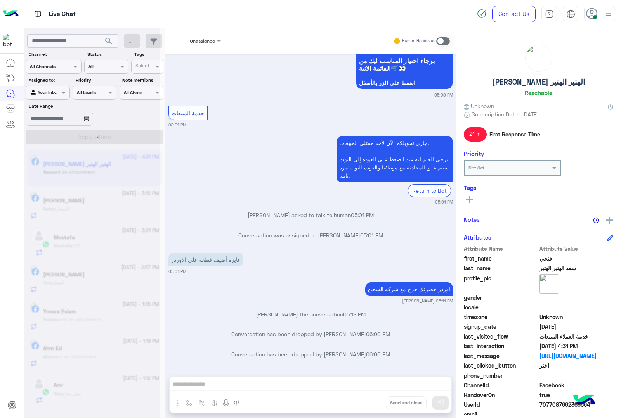
click at [369, 406] on div "Unassigned Human Handover [DATE] حضرتك معاك الفاتوره 08:49 PM اه 08:49 PM شرفنا…" at bounding box center [310, 224] width 290 height 393
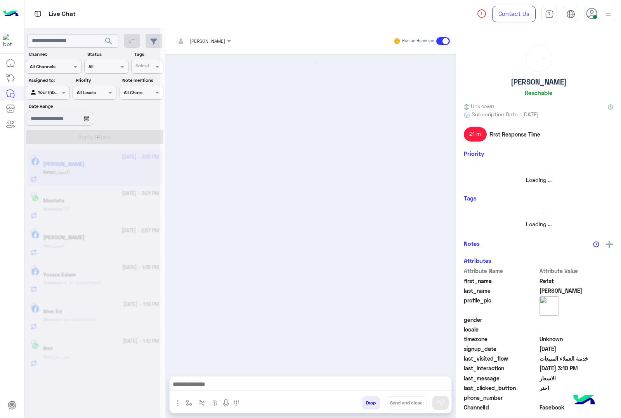
click at [369, 406] on div "[PERSON_NAME] Human Handover Drop Send and close" at bounding box center [310, 224] width 290 height 393
click at [369, 406] on button "Drop" at bounding box center [371, 403] width 18 height 13
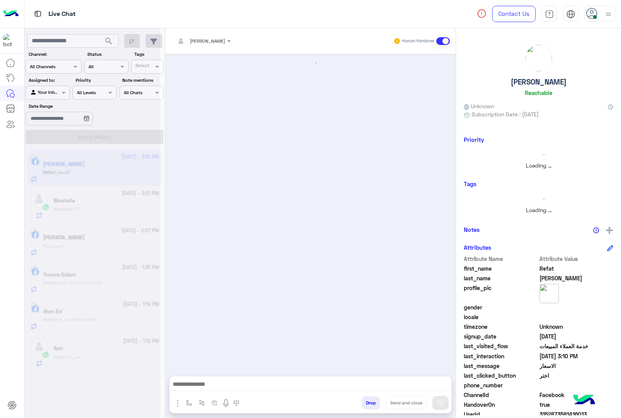
click at [369, 406] on button "Drop" at bounding box center [371, 403] width 18 height 13
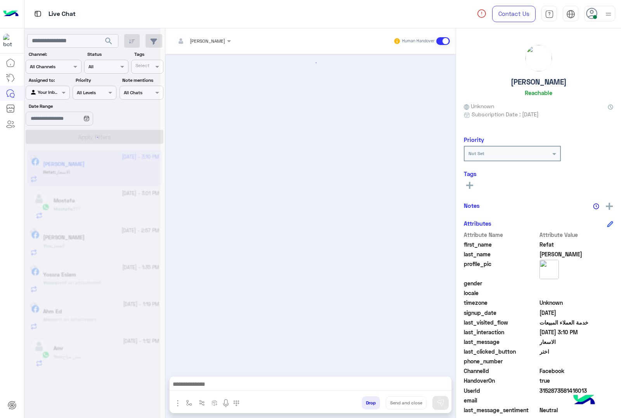
click at [369, 406] on button "Drop" at bounding box center [371, 403] width 18 height 13
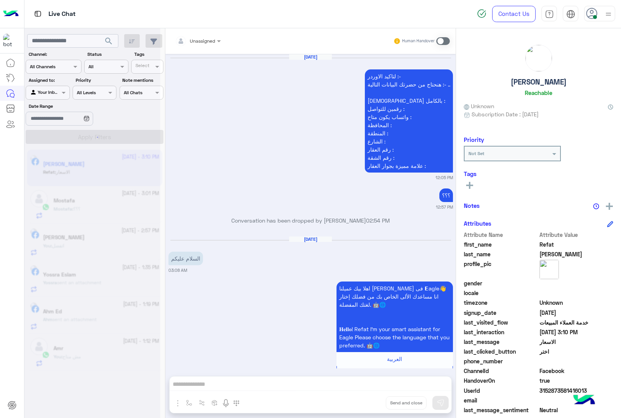
scroll to position [1378, 0]
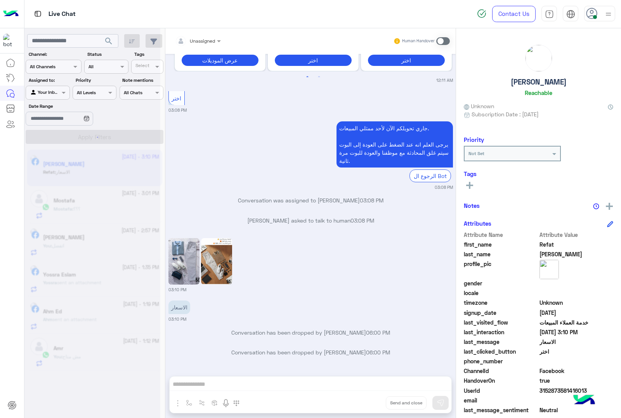
click at [369, 406] on div "Unassigned Human Handover [DATE] لتاكيد الاوردر :- هنحتاج من حضرتك البيانات الت…" at bounding box center [310, 224] width 290 height 393
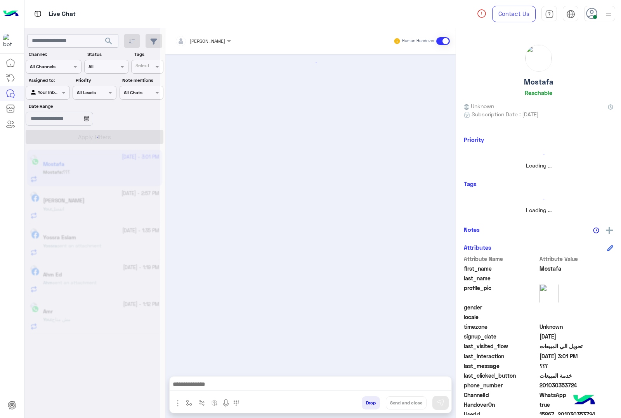
click at [369, 406] on button "Drop" at bounding box center [371, 403] width 18 height 13
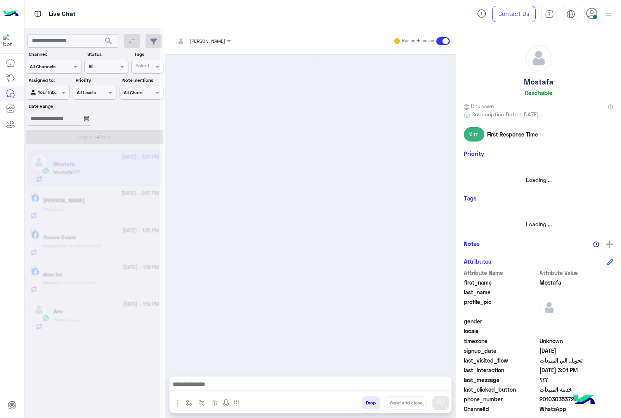
click at [369, 406] on button "Drop" at bounding box center [371, 403] width 18 height 13
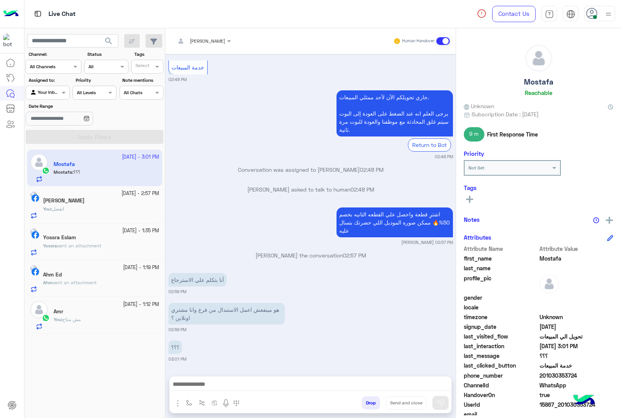
click at [368, 406] on div "[PERSON_NAME] Human Handover [DATE] مساء الخير 02:37 PM مساء الخير 🌚 اهلًا Most…" at bounding box center [310, 224] width 290 height 393
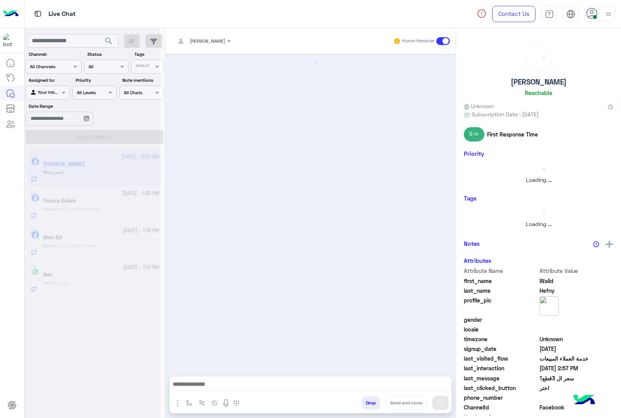
click at [368, 406] on button "Drop" at bounding box center [371, 403] width 18 height 13
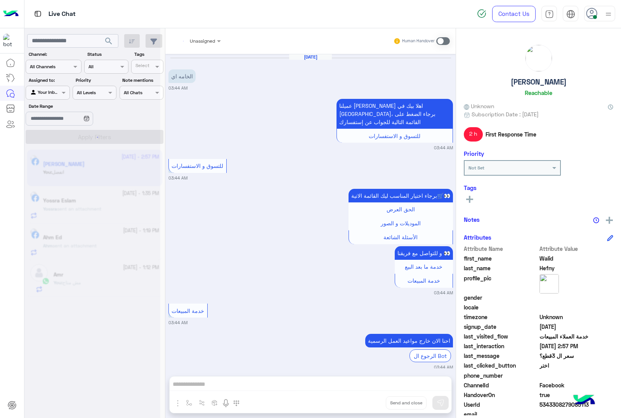
click at [369, 410] on div "Unassigned Human Handover [DATE] الخامه اي 03:44 AM عميلنا [PERSON_NAME] اهلا ب…" at bounding box center [310, 224] width 290 height 393
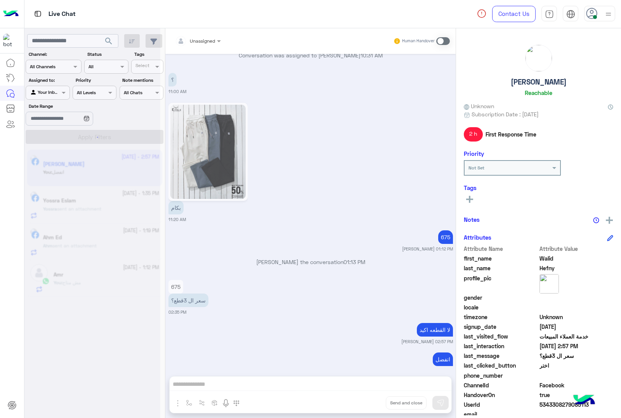
click at [369, 410] on div "Unassigned Human Handover [DATE] الخامه اي 03:44 AM عميلنا [PERSON_NAME] اهلا ب…" at bounding box center [310, 224] width 290 height 393
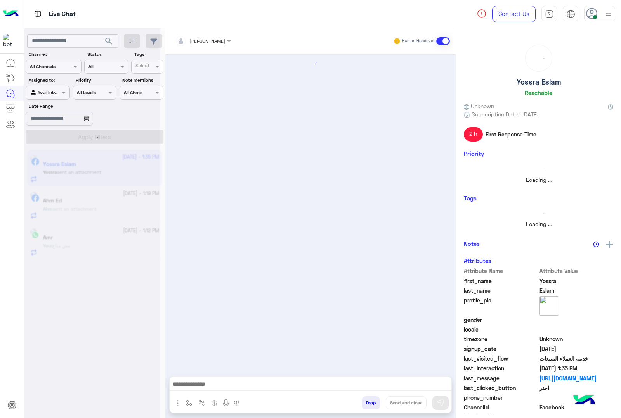
click at [369, 410] on div "Drop Send and close" at bounding box center [348, 404] width 206 height 17
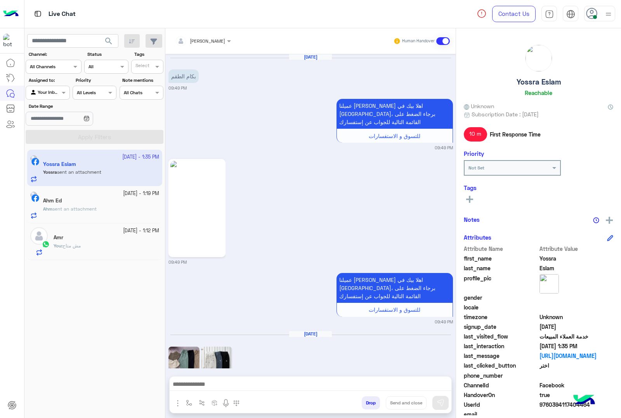
scroll to position [922, 0]
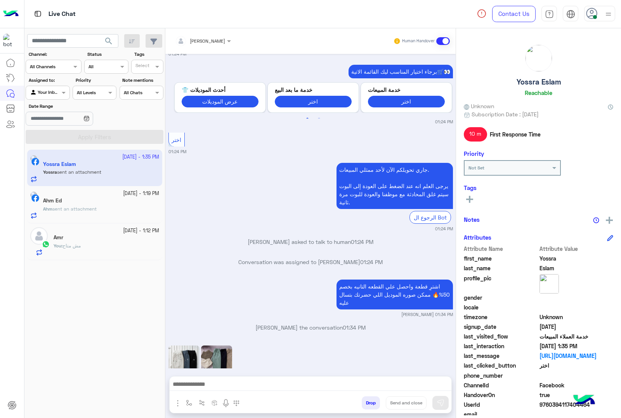
click at [369, 410] on div "Drop Send and close" at bounding box center [348, 404] width 206 height 17
click at [370, 406] on button "Drop" at bounding box center [371, 403] width 18 height 13
click at [371, 404] on button "Drop" at bounding box center [371, 403] width 18 height 13
click at [371, 404] on div "[PERSON_NAME] Human Handover [DATE] بكام الطقم 09:49 PM عميلنا [PERSON_NAME] اه…" at bounding box center [310, 224] width 290 height 393
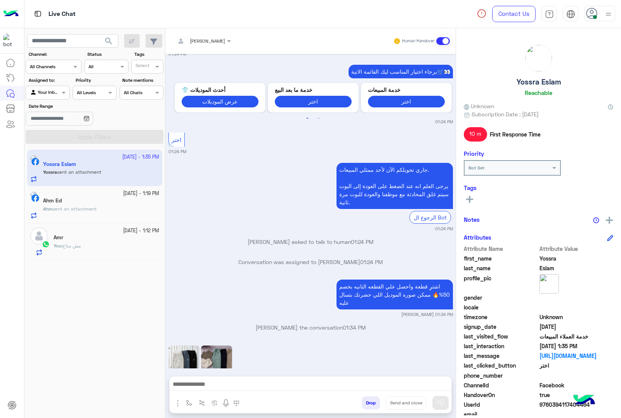
click at [371, 404] on div "[PERSON_NAME] Human Handover [DATE] بكام الطقم 09:49 PM عميلنا [PERSON_NAME] اه…" at bounding box center [310, 224] width 290 height 393
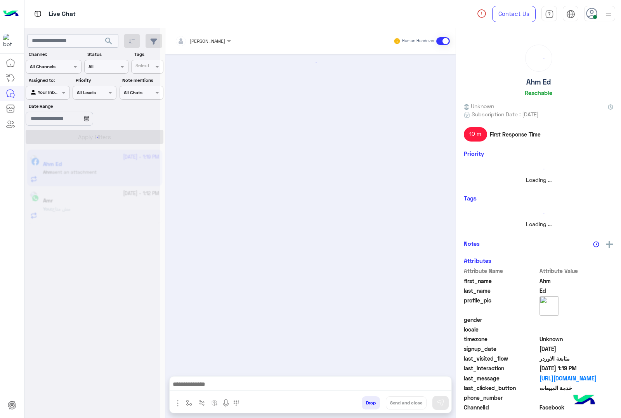
click at [371, 404] on button "Drop" at bounding box center [371, 403] width 18 height 13
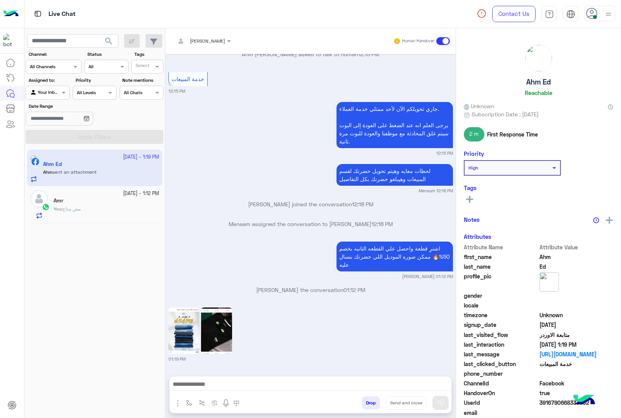
click at [371, 404] on div "[PERSON_NAME] Human Handover [DATE] ممكن سعر التي شرت والجنز 03:27 PM عميلنا [P…" at bounding box center [310, 224] width 290 height 393
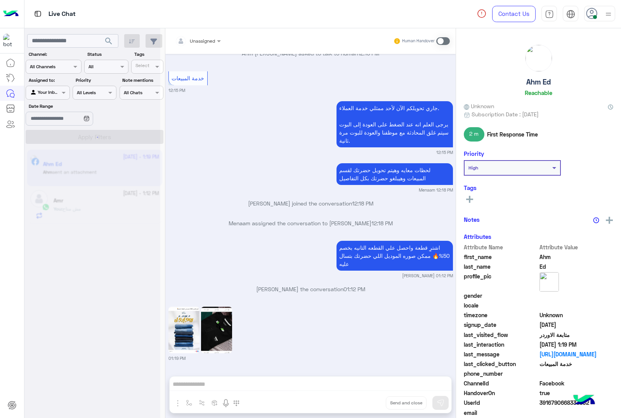
scroll to position [548, 0]
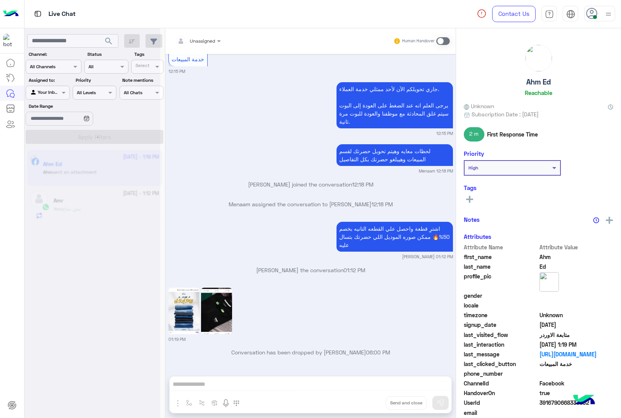
click at [371, 404] on div "Unassigned Human Handover [DATE] ممكن سعر التي شرت والجنز 03:27 PM عميلنا [PERS…" at bounding box center [310, 224] width 290 height 393
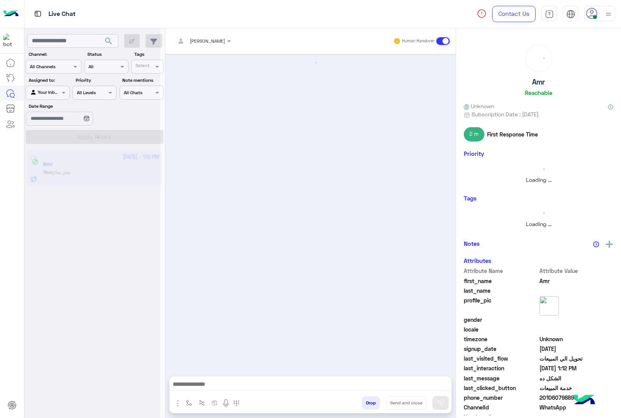
click at [371, 404] on button "Drop" at bounding box center [371, 403] width 18 height 13
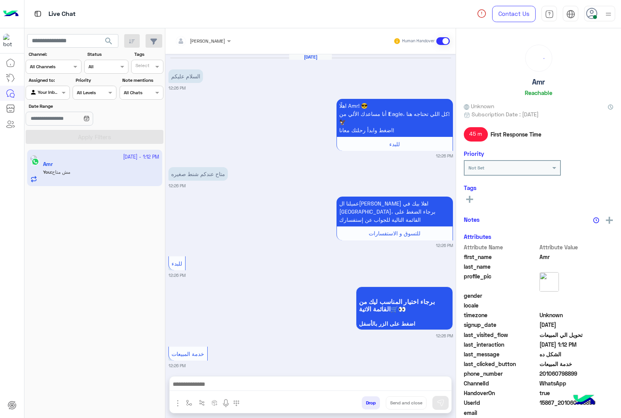
click at [371, 404] on button "Drop" at bounding box center [371, 403] width 18 height 13
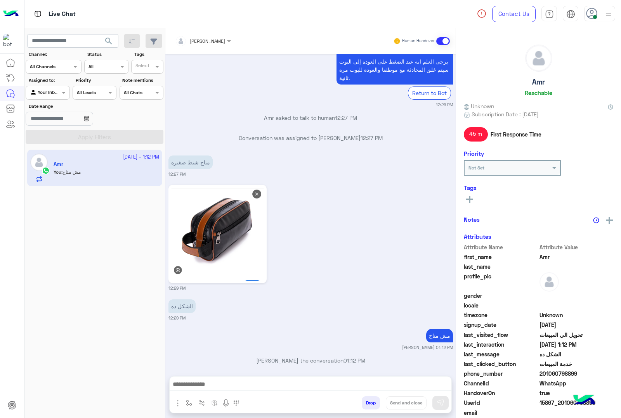
click at [371, 404] on div "[PERSON_NAME] Human Handover [DATE] السلام عليكم 12:26 PM اهلًا Amr! 😎 أنا مساع…" at bounding box center [310, 224] width 290 height 393
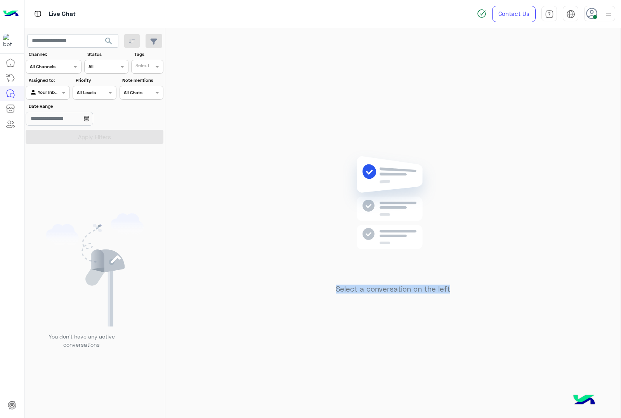
click at [371, 404] on div "Select a conversation on the left" at bounding box center [392, 224] width 455 height 393
